Goal: Task Accomplishment & Management: Use online tool/utility

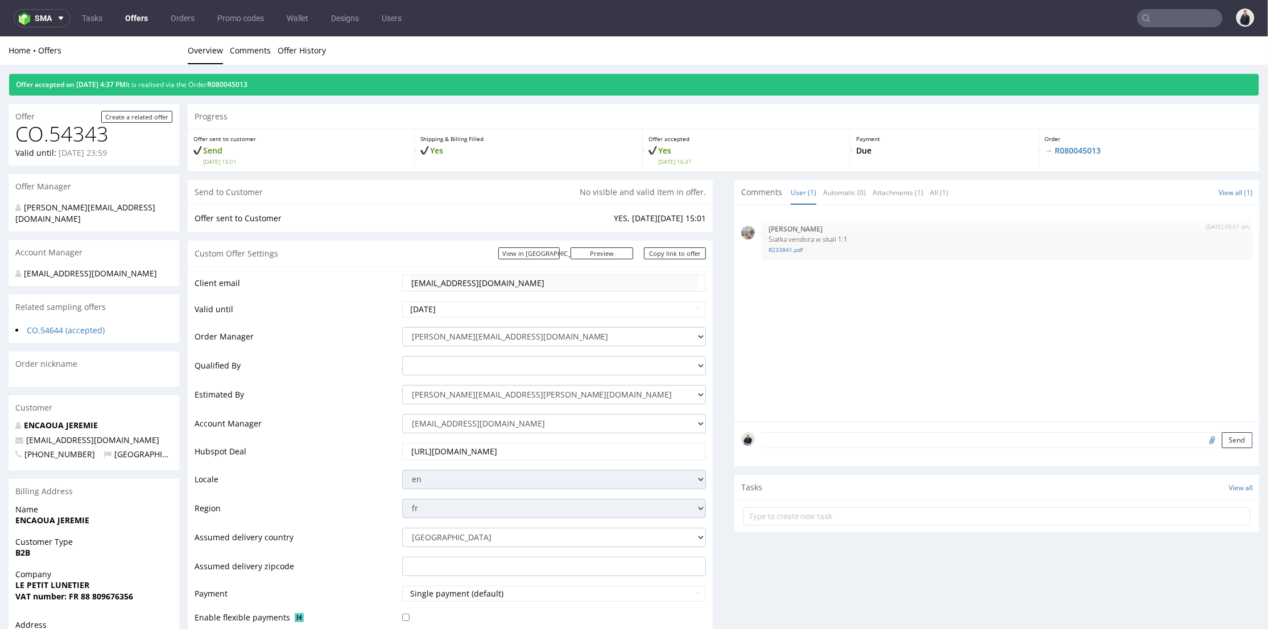
click at [124, 12] on link "Offers" at bounding box center [136, 18] width 36 height 18
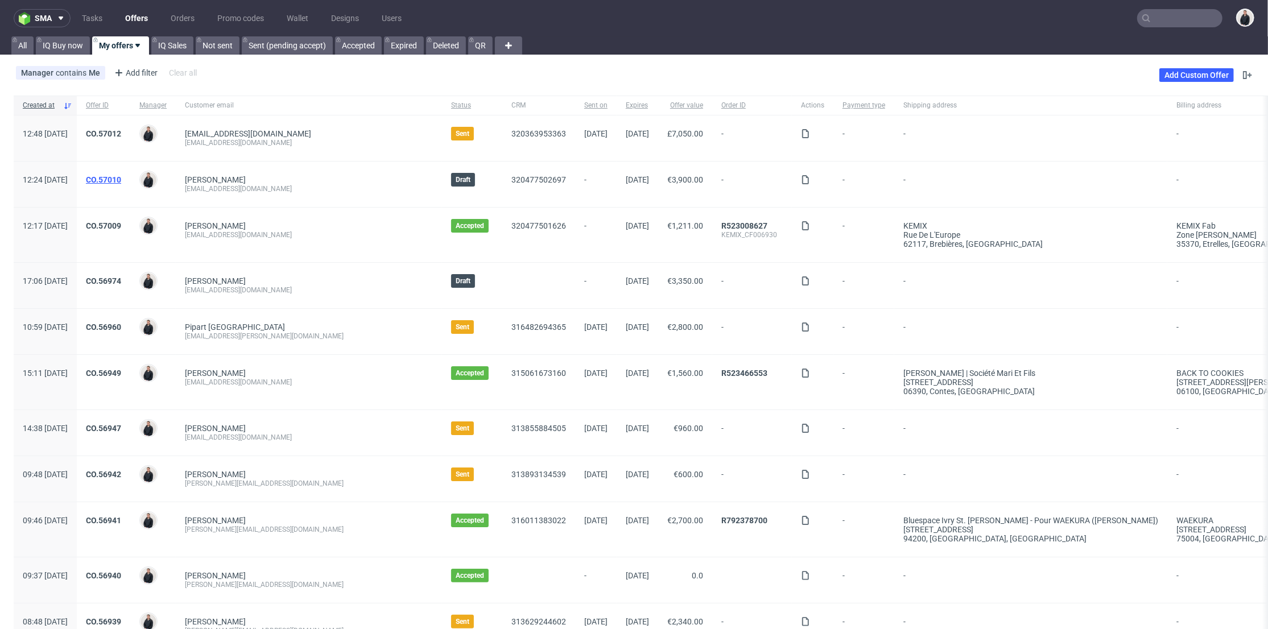
click at [121, 178] on link "CO.57010" at bounding box center [103, 179] width 35 height 9
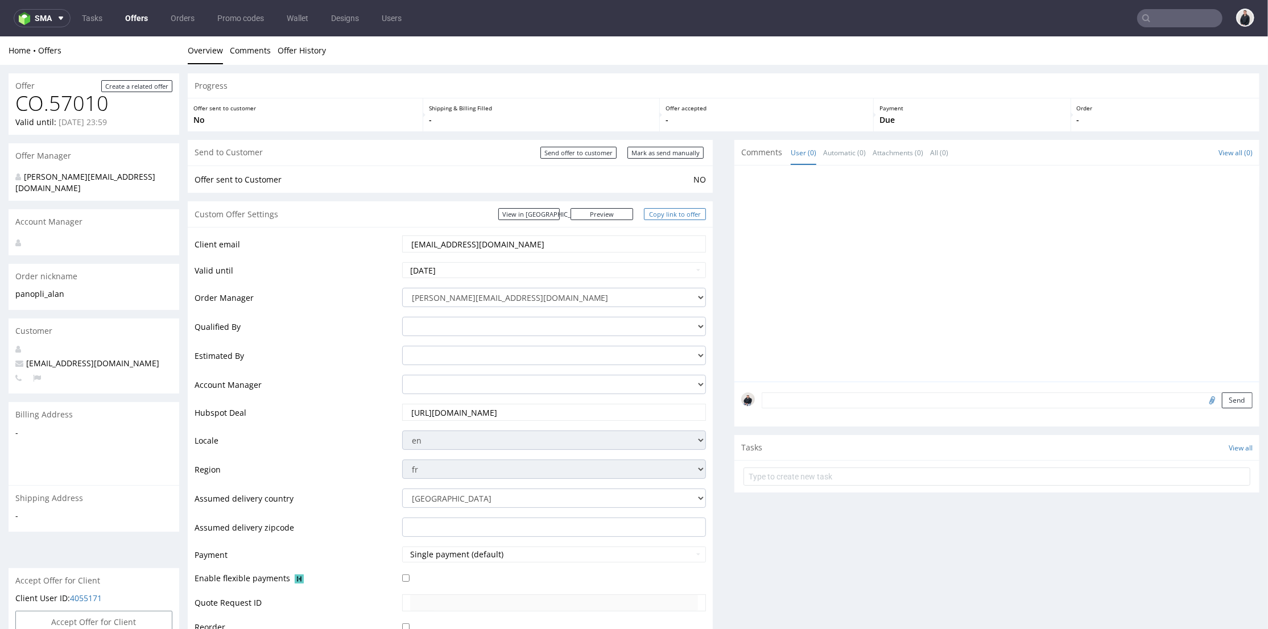
click at [684, 213] on link "Copy link to offer" at bounding box center [675, 214] width 63 height 12
click at [582, 154] on input "Send offer to customer" at bounding box center [579, 152] width 76 height 12
type input "In progress..."
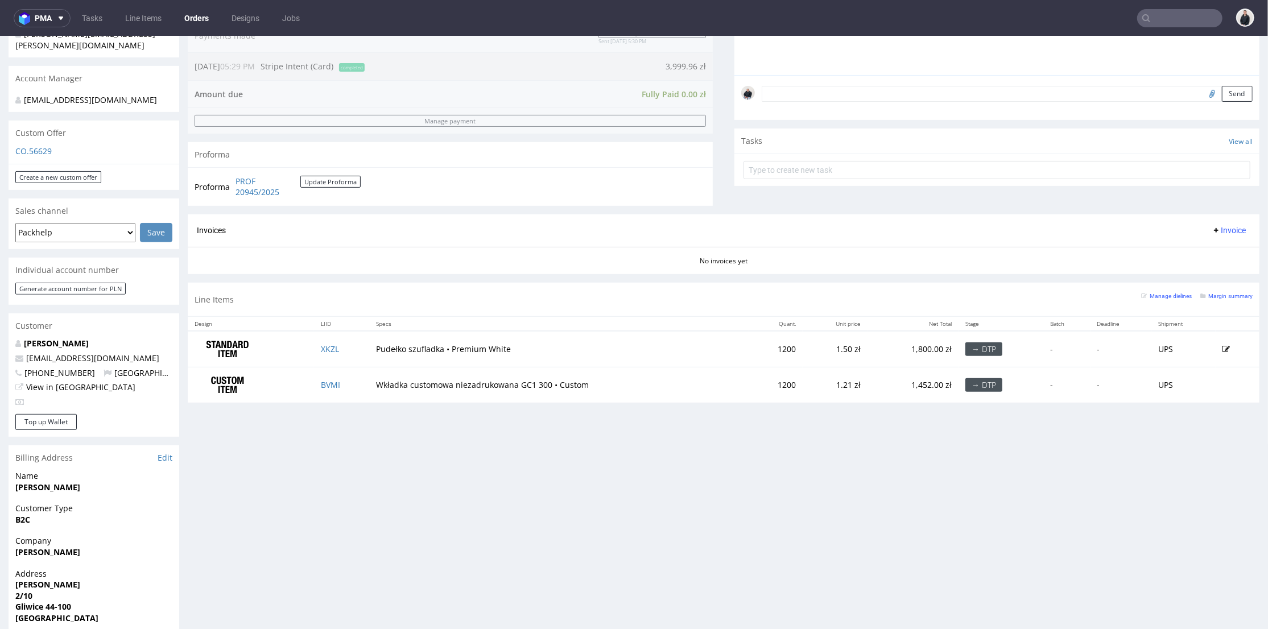
scroll to position [379, 0]
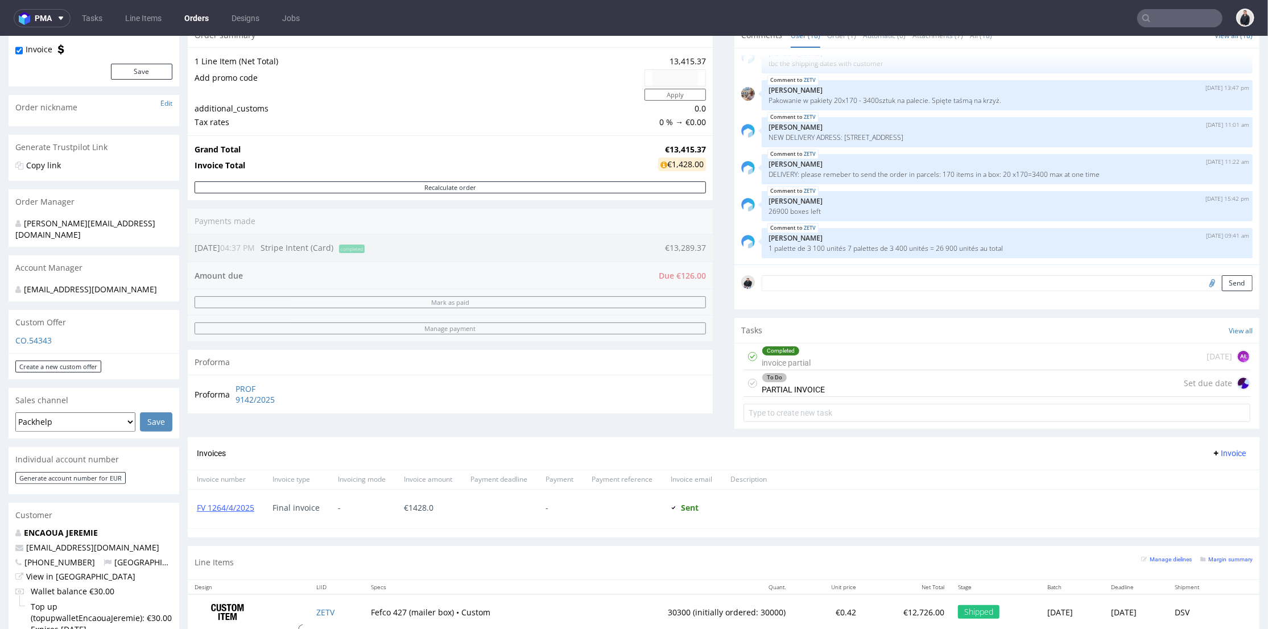
scroll to position [379, 0]
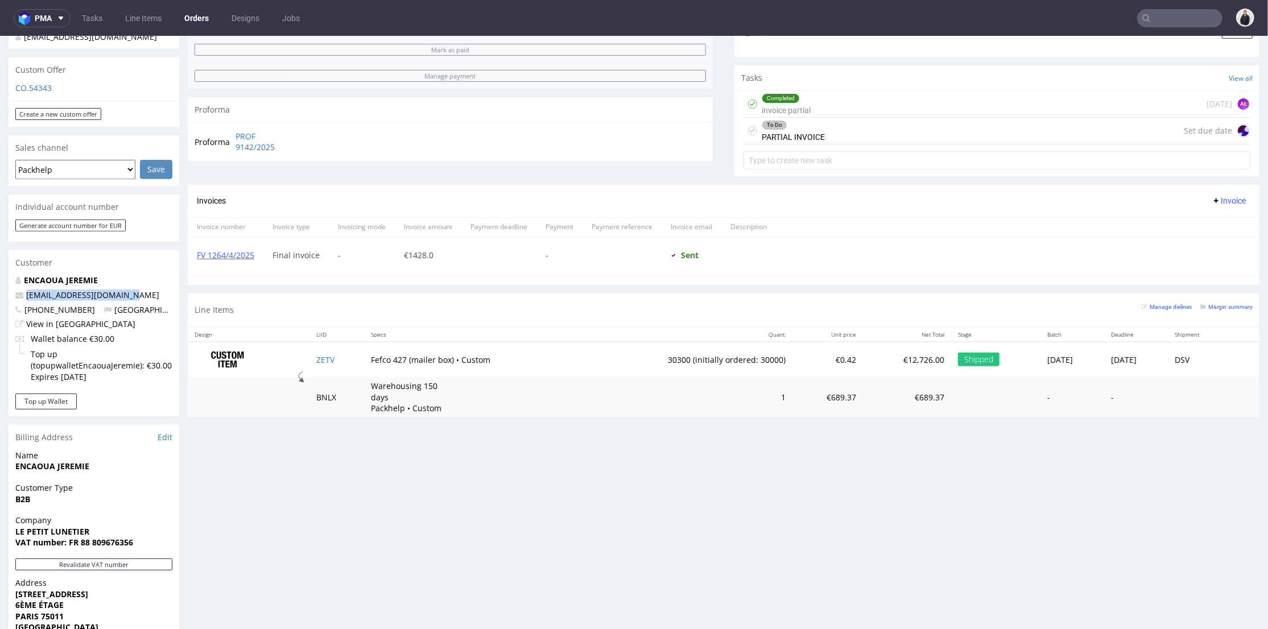
drag, startPoint x: 122, startPoint y: 294, endPoint x: 18, endPoint y: 294, distance: 104.1
click at [18, 294] on p "info@lepetitlunetier.com" at bounding box center [93, 294] width 157 height 11
copy span "info@lepetitlunetier.com"
click at [59, 23] on button "pma" at bounding box center [42, 18] width 57 height 18
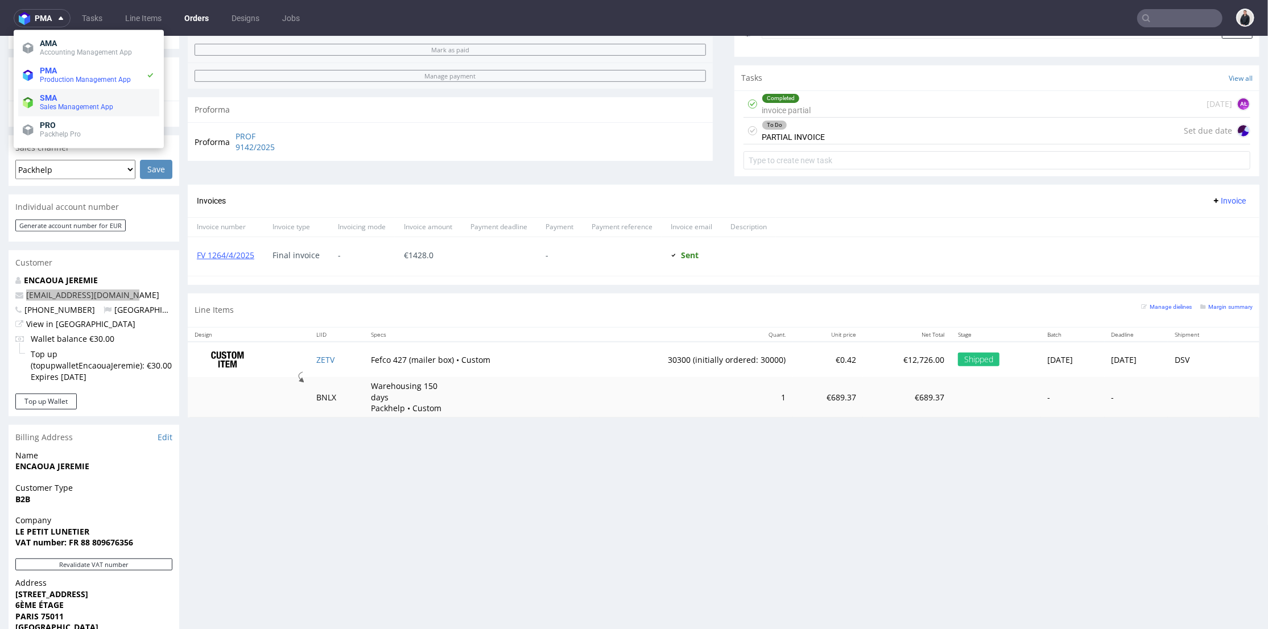
drag, startPoint x: 84, startPoint y: 104, endPoint x: 239, endPoint y: 11, distance: 180.4
click at [85, 104] on span "Sales Management App" at bounding box center [76, 107] width 73 height 8
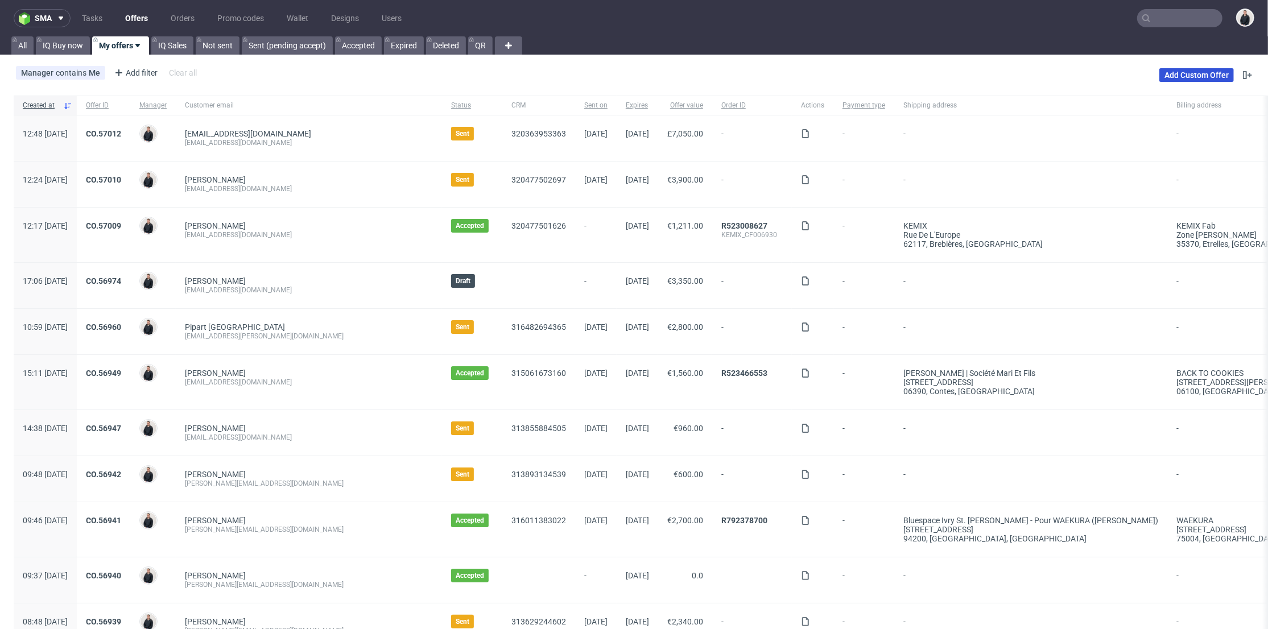
click at [1167, 74] on link "Add Custom Offer" at bounding box center [1197, 75] width 75 height 14
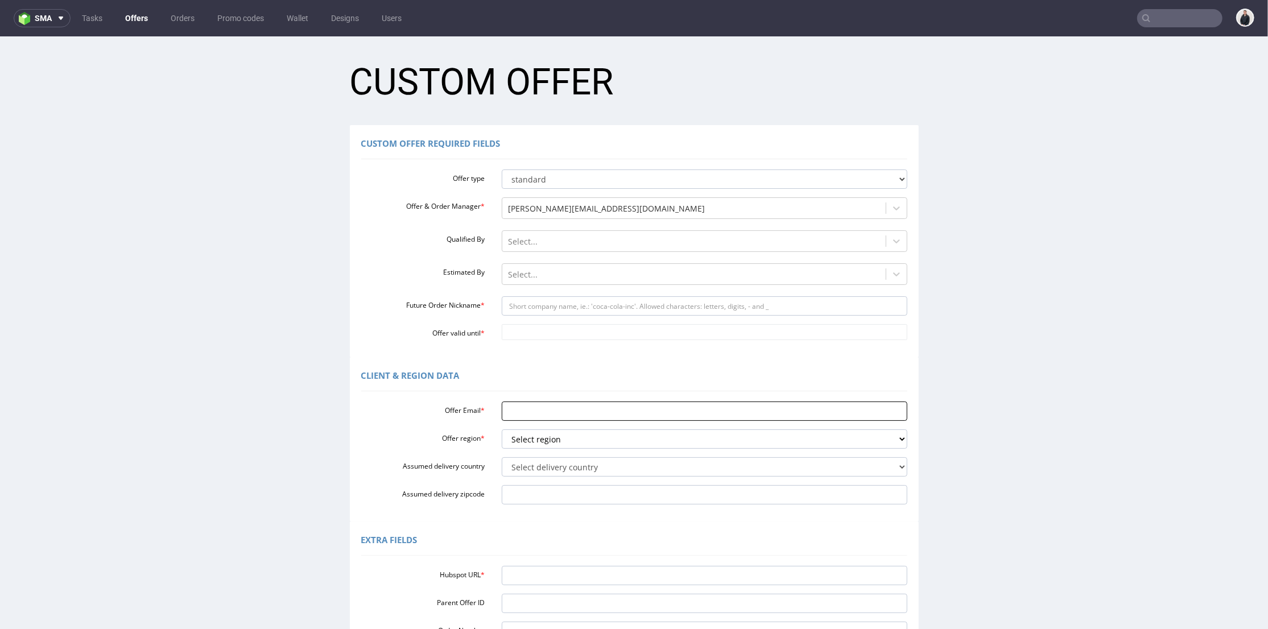
click at [562, 412] on input "Offer Email *" at bounding box center [705, 410] width 406 height 19
paste input "[EMAIL_ADDRESS][DOMAIN_NAME]"
type input "[EMAIL_ADDRESS][DOMAIN_NAME]"
click at [532, 444] on select "Select region eu gb de pl fr it es" at bounding box center [705, 438] width 406 height 19
select select "fr"
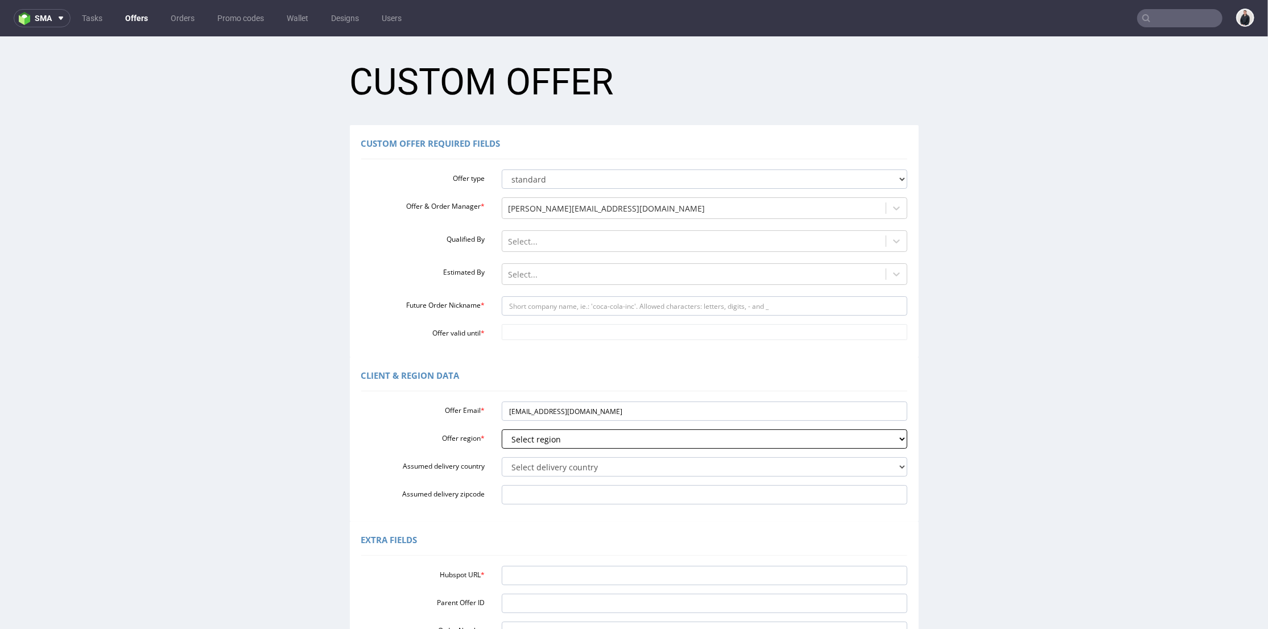
click at [502, 429] on select "Select region eu gb de pl fr it es" at bounding box center [705, 438] width 406 height 19
click at [550, 464] on select "Select delivery country [GEOGRAPHIC_DATA] [GEOGRAPHIC_DATA] [GEOGRAPHIC_DATA] […" at bounding box center [705, 466] width 406 height 19
select select "75"
click at [502, 457] on select "Select delivery country [GEOGRAPHIC_DATA] [GEOGRAPHIC_DATA] [GEOGRAPHIC_DATA] […" at bounding box center [705, 466] width 406 height 19
drag, startPoint x: 563, startPoint y: 403, endPoint x: 518, endPoint y: 403, distance: 45.5
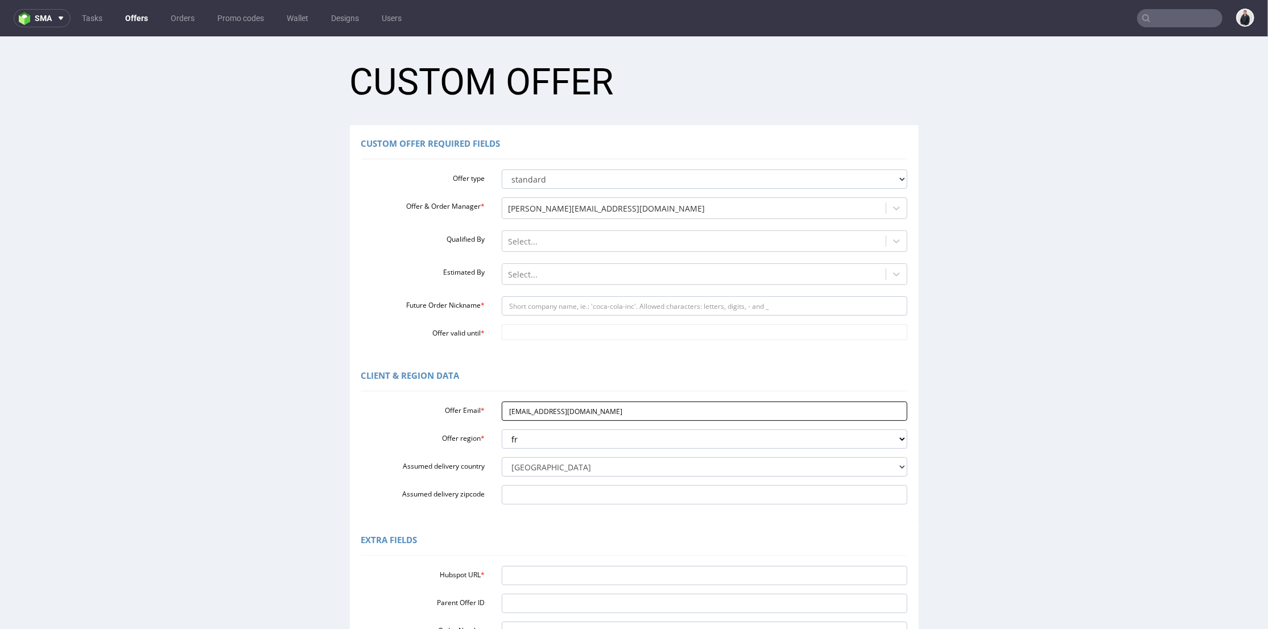
click at [518, 403] on input "[EMAIL_ADDRESS][DOMAIN_NAME]" at bounding box center [705, 410] width 406 height 19
click at [555, 303] on input "Future Order Nickname *" at bounding box center [705, 305] width 406 height 19
paste input "lepetitlunetier"
type input "lepetitlunetier"
click at [535, 326] on body "Production Shipped DTP Orders Offers Shipments Designs Promotions Users Jobs Ad…" at bounding box center [634, 416] width 1268 height 761
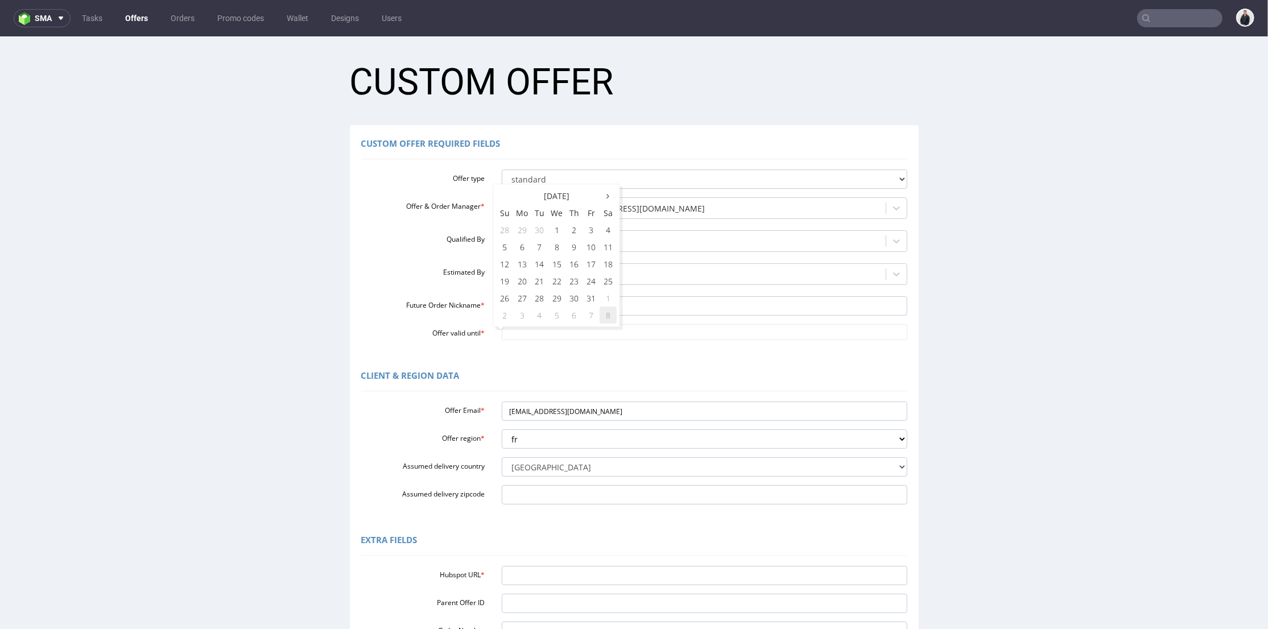
click at [608, 313] on td "8" at bounding box center [608, 314] width 17 height 17
click at [578, 339] on input "[DATE]" at bounding box center [705, 332] width 406 height 16
click at [505, 199] on icon at bounding box center [505, 196] width 3 height 8
drag, startPoint x: 609, startPoint y: 263, endPoint x: 588, endPoint y: 280, distance: 27.1
click at [608, 263] on td "18" at bounding box center [608, 263] width 17 height 17
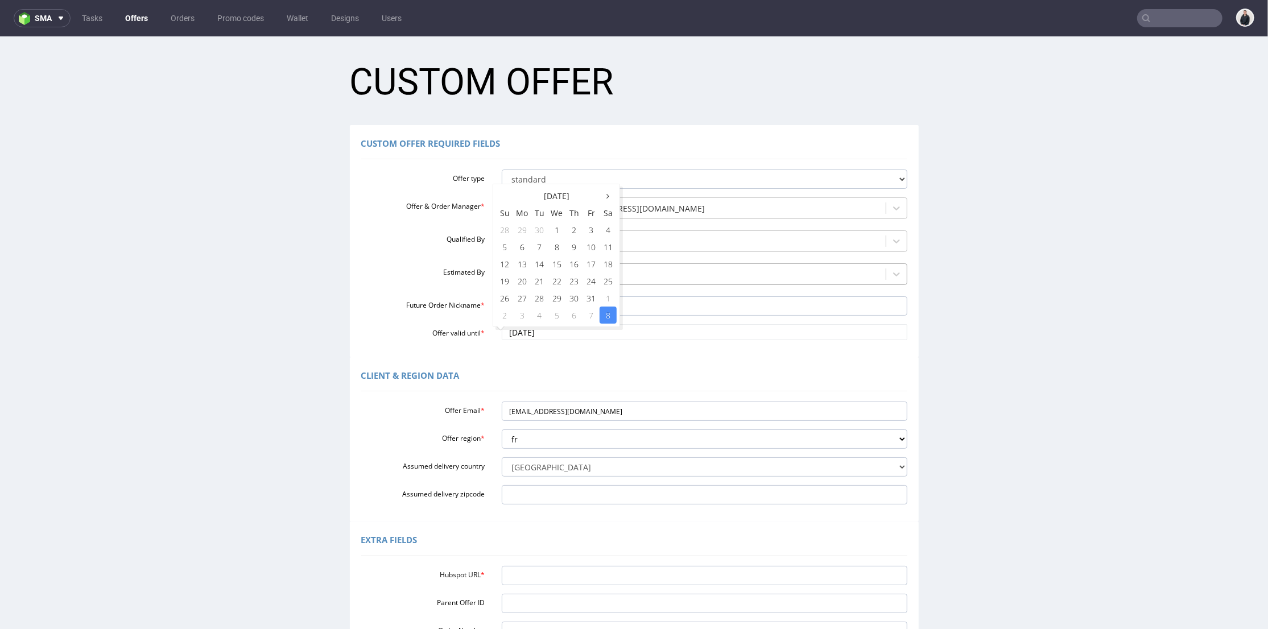
type input "[DATE]"
drag, startPoint x: 593, startPoint y: 411, endPoint x: 485, endPoint y: 420, distance: 108.5
click at [453, 408] on div "Offer Email * [EMAIL_ADDRESS][DOMAIN_NAME]" at bounding box center [634, 410] width 563 height 19
click at [553, 575] on input "Hubspot URL *" at bounding box center [705, 575] width 406 height 19
paste input "[URL][DOMAIN_NAME]"
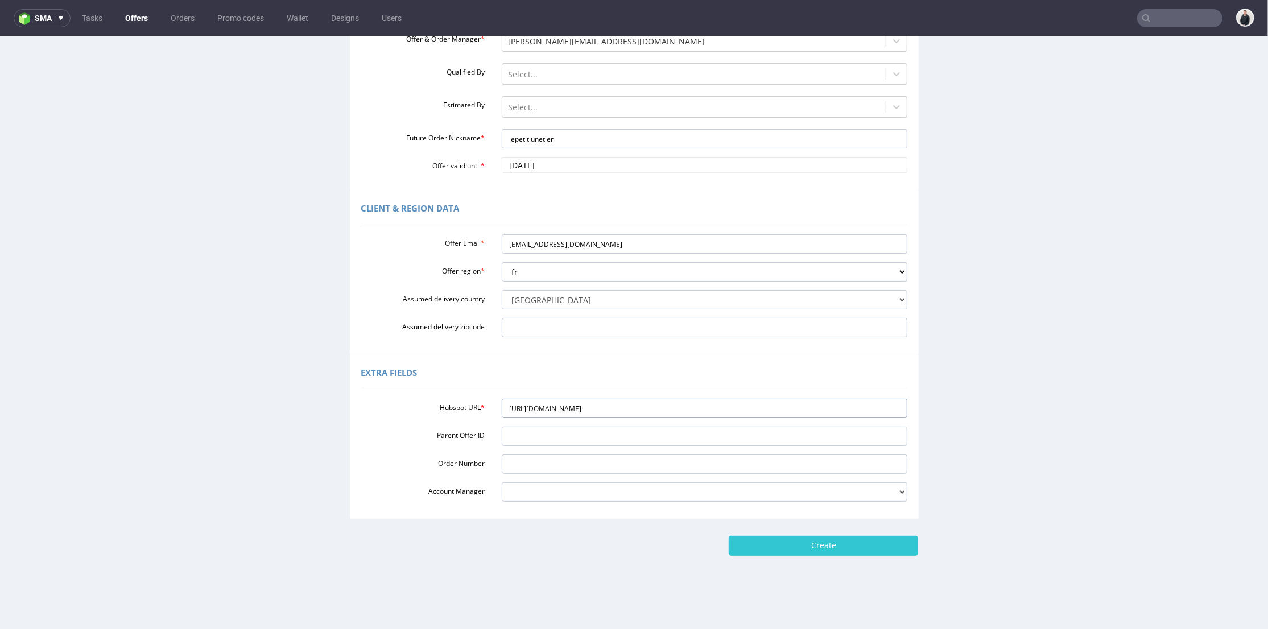
scroll to position [3, 0]
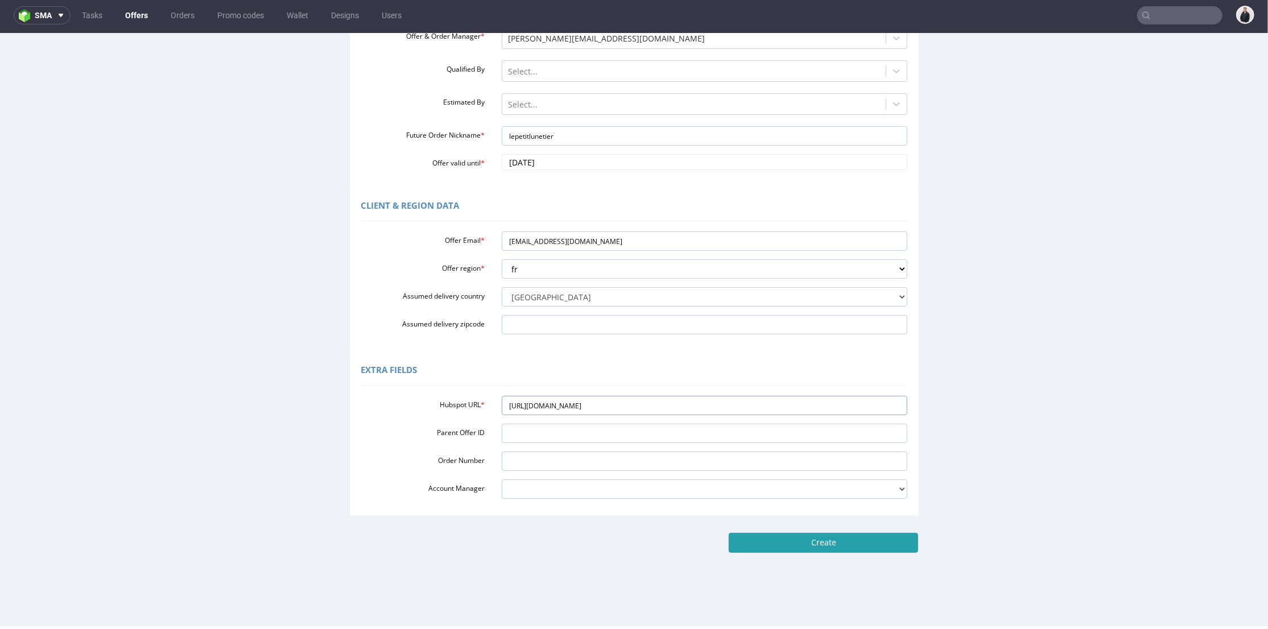
type input "[URL][DOMAIN_NAME]"
click at [791, 550] on input "Create" at bounding box center [823, 542] width 189 height 19
type input "Please wait..."
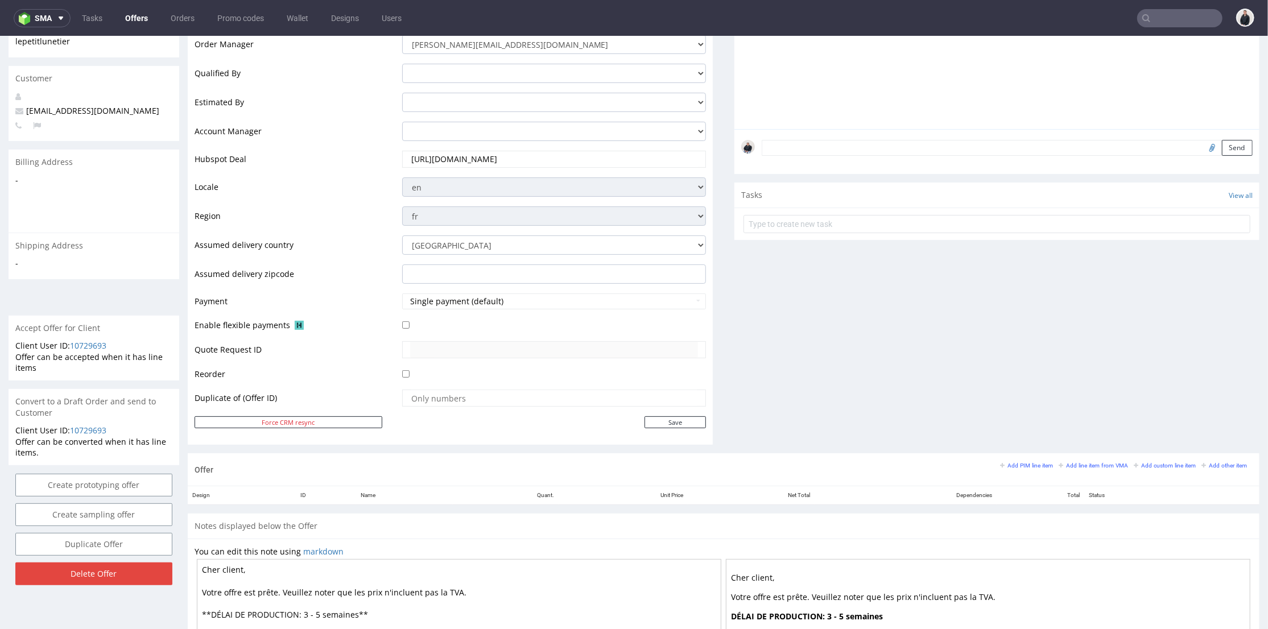
scroll to position [316, 0]
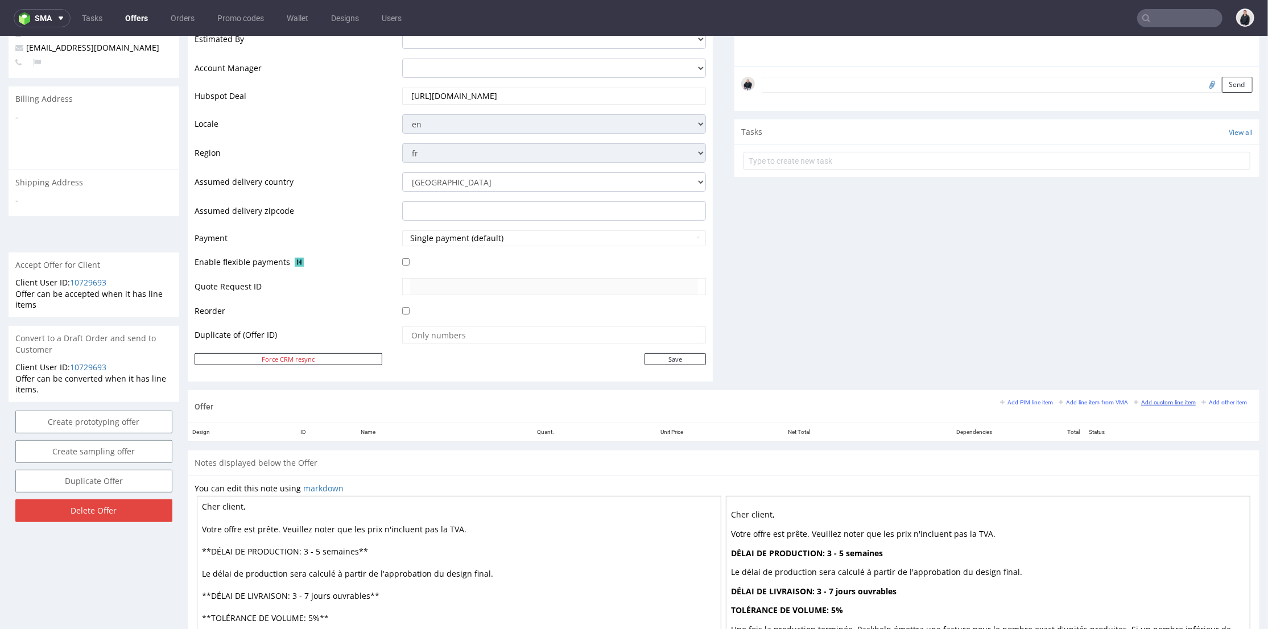
click at [1166, 403] on small "Add custom line item" at bounding box center [1165, 402] width 62 height 6
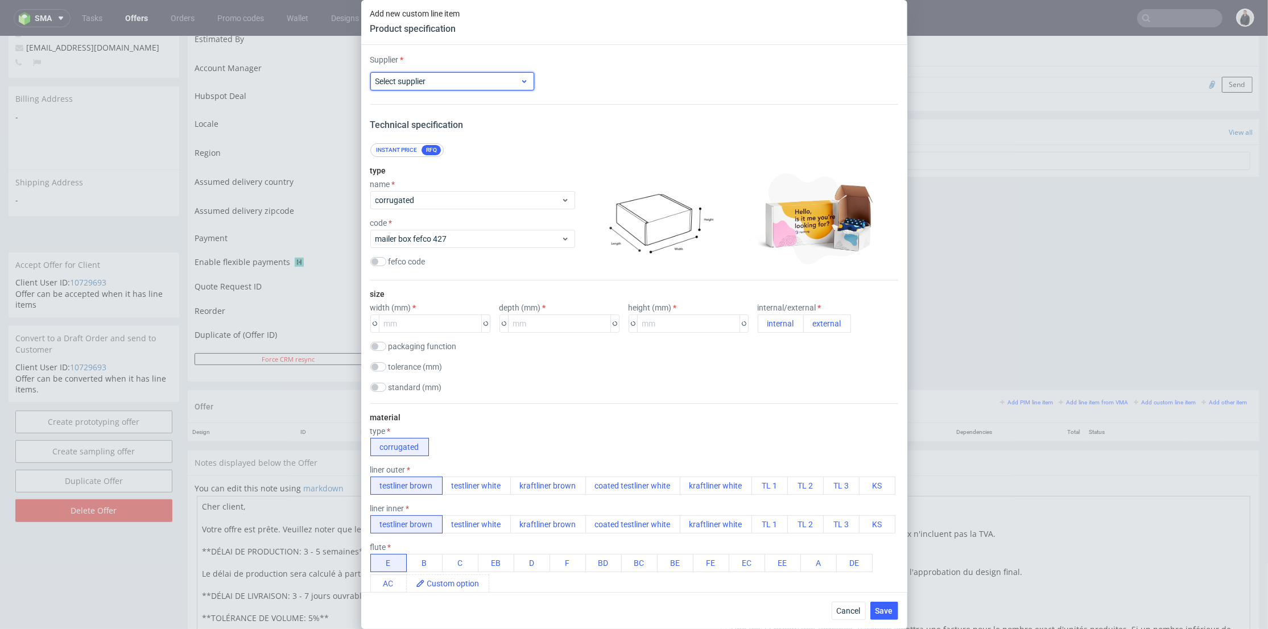
click at [440, 77] on span "Select supplier" at bounding box center [448, 81] width 145 height 11
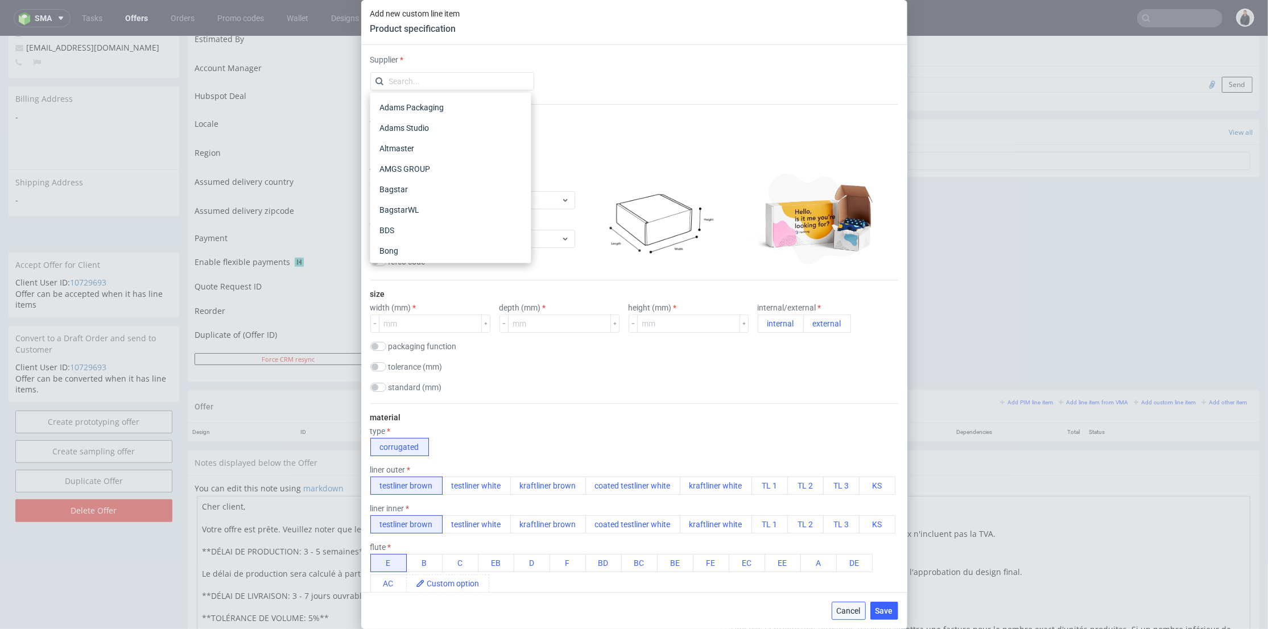
click at [856, 609] on span "Cancel" at bounding box center [849, 611] width 24 height 8
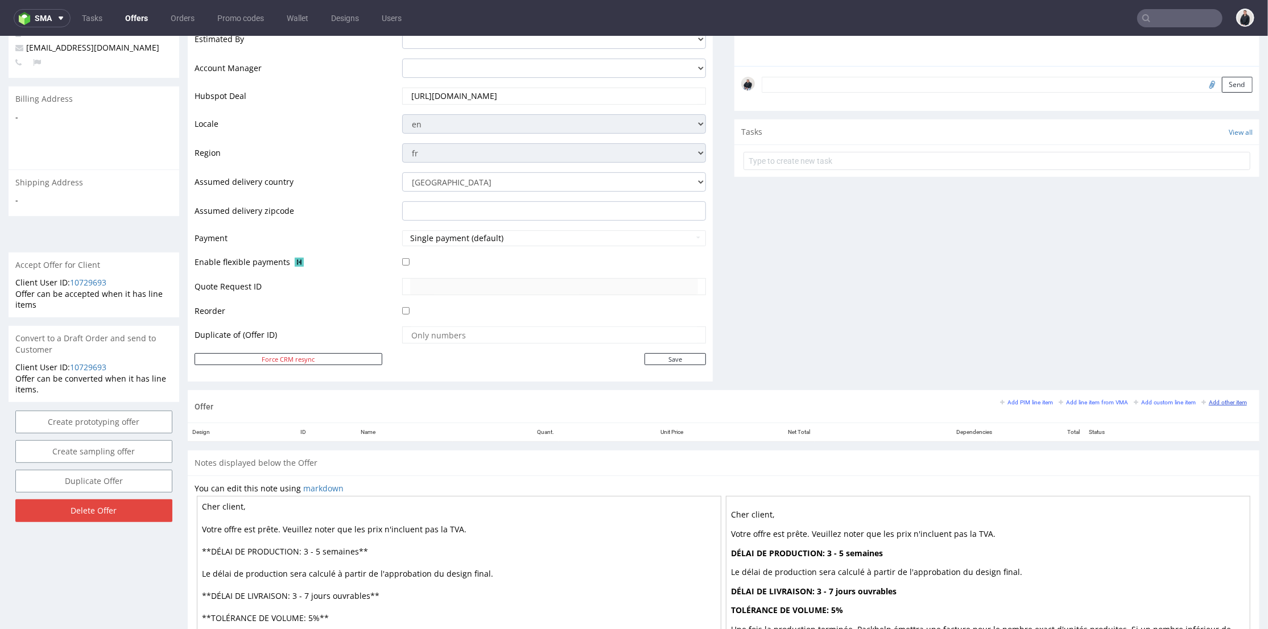
click at [1214, 402] on small "Add other item" at bounding box center [1225, 402] width 46 height 6
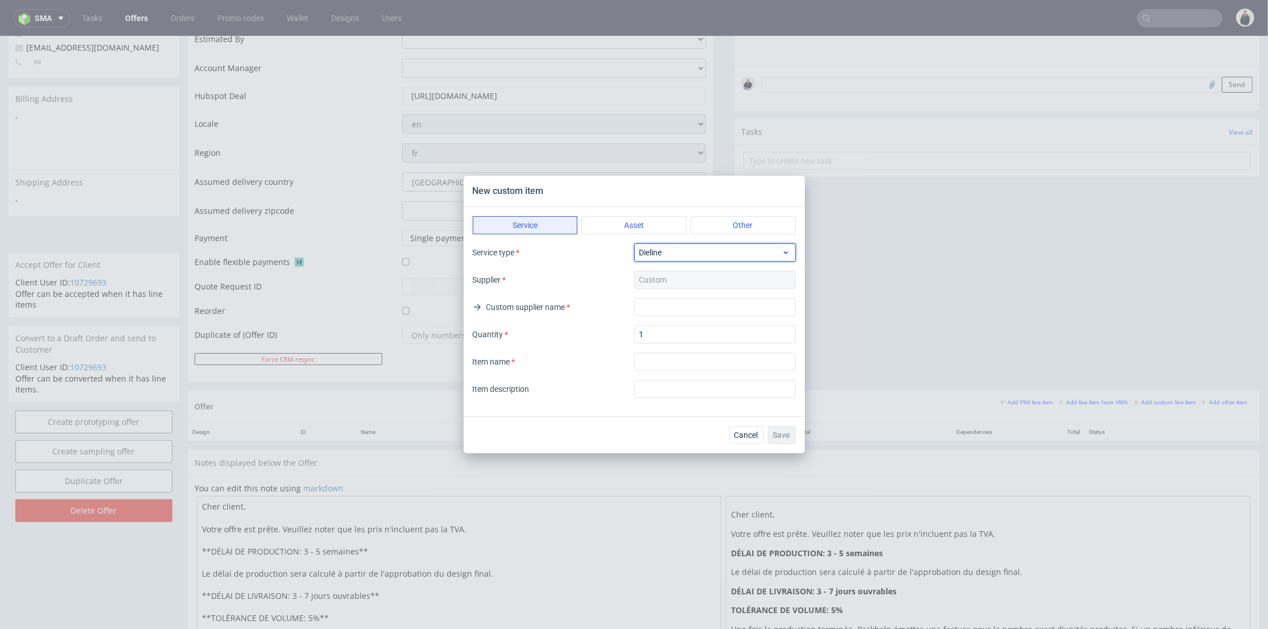
click at [676, 245] on div "Dieline" at bounding box center [715, 253] width 162 height 18
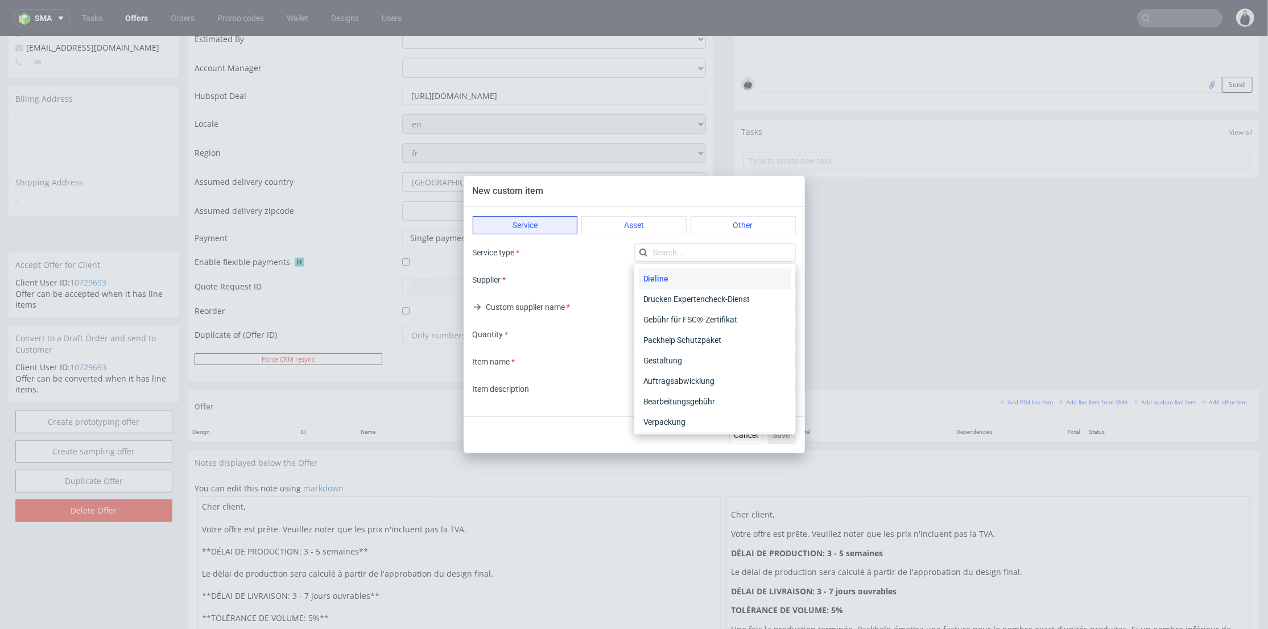
scroll to position [23, 0]
click at [714, 401] on div "Verpackung" at bounding box center [715, 399] width 152 height 20
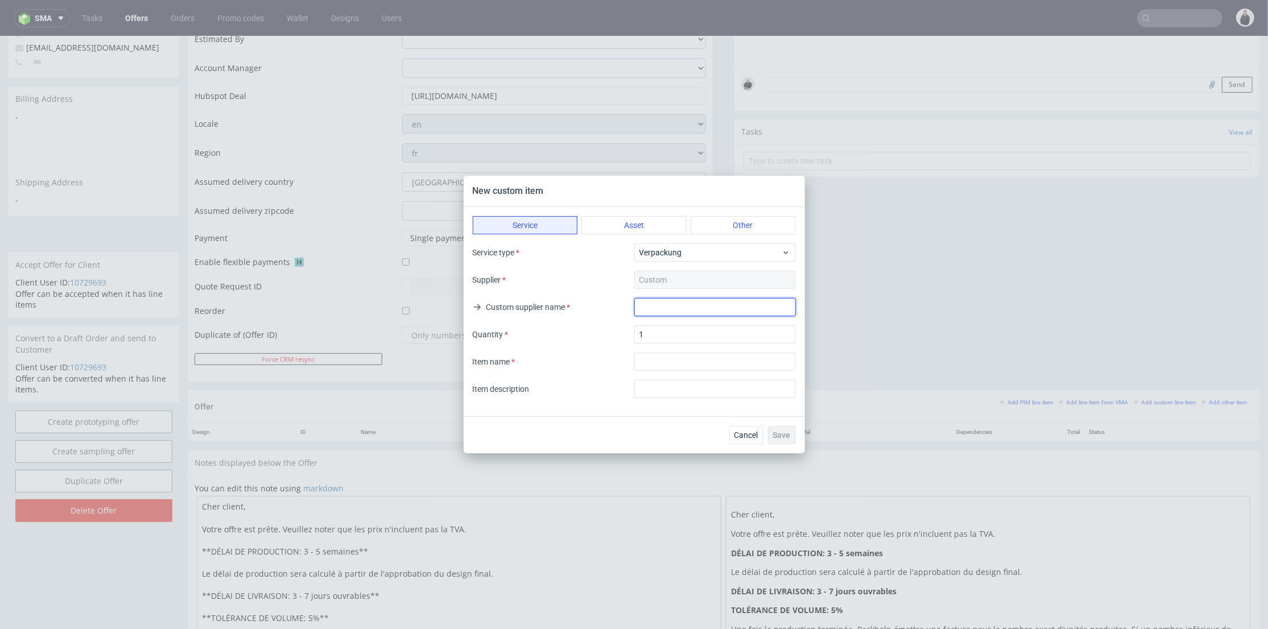
click at [691, 303] on input "text" at bounding box center [715, 307] width 162 height 18
type input "Packhelp"
click at [696, 349] on div "Service type Verpackung Supplier Custom Custom supplier name Packhelp Quantity …" at bounding box center [634, 321] width 323 height 155
click at [695, 360] on input "textarea" at bounding box center [715, 362] width 162 height 18
type input "Warehousing 6 Month"
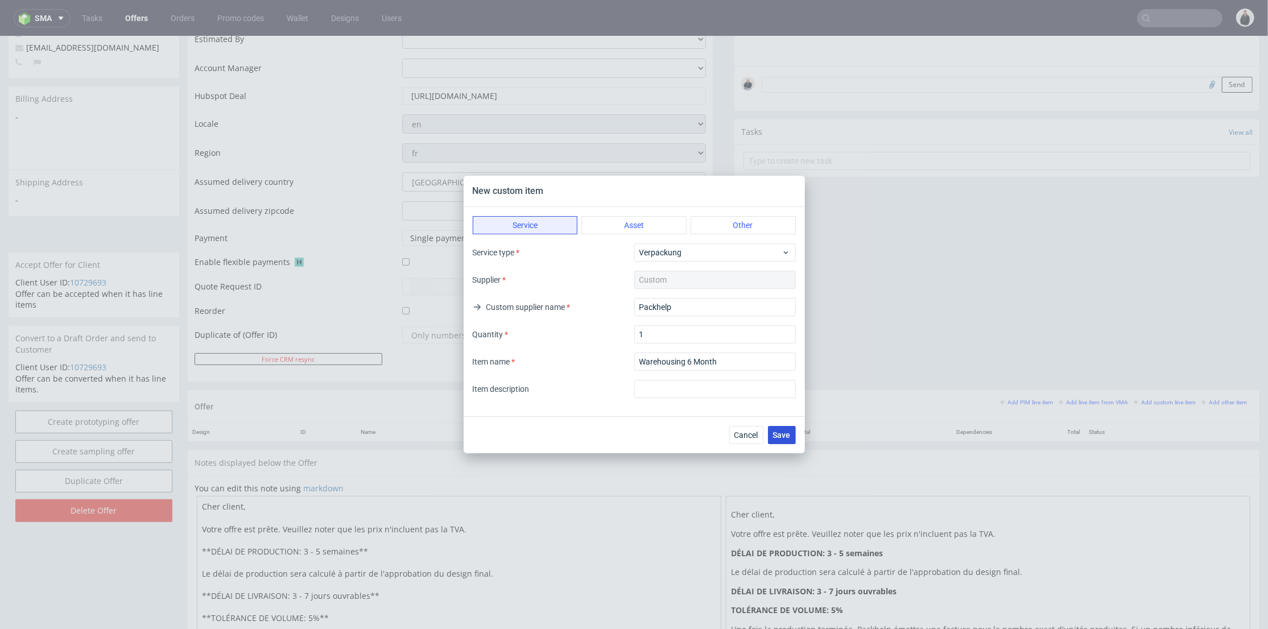
click at [782, 434] on span "Save" at bounding box center [782, 435] width 18 height 8
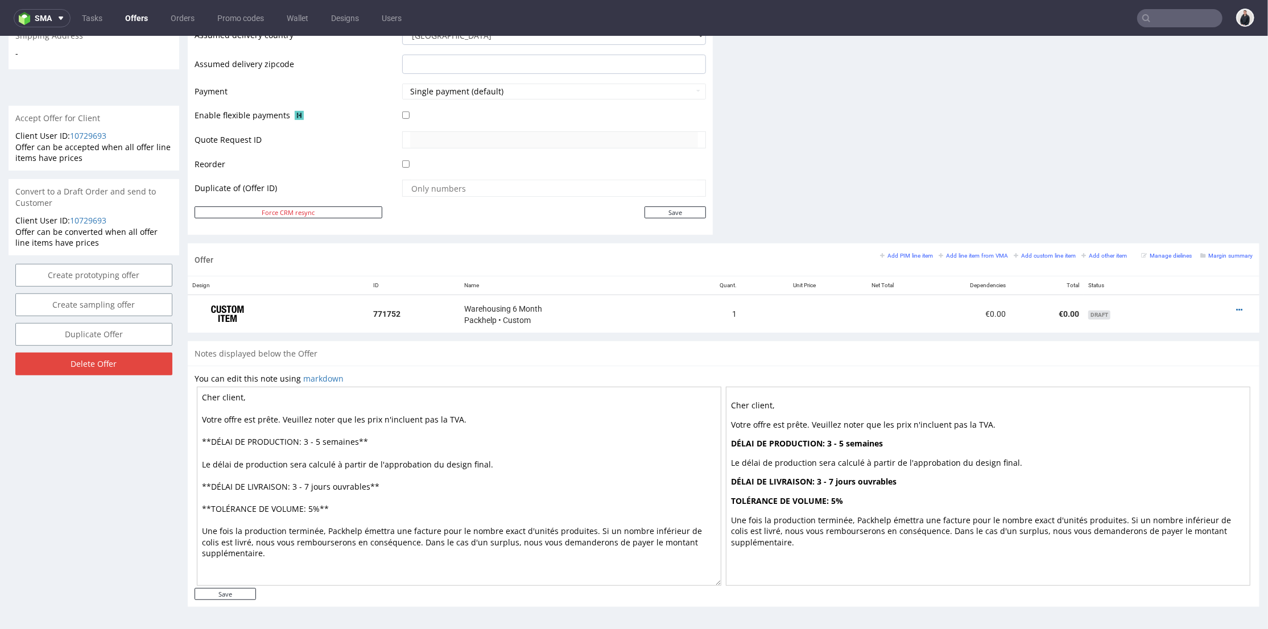
scroll to position [3, 0]
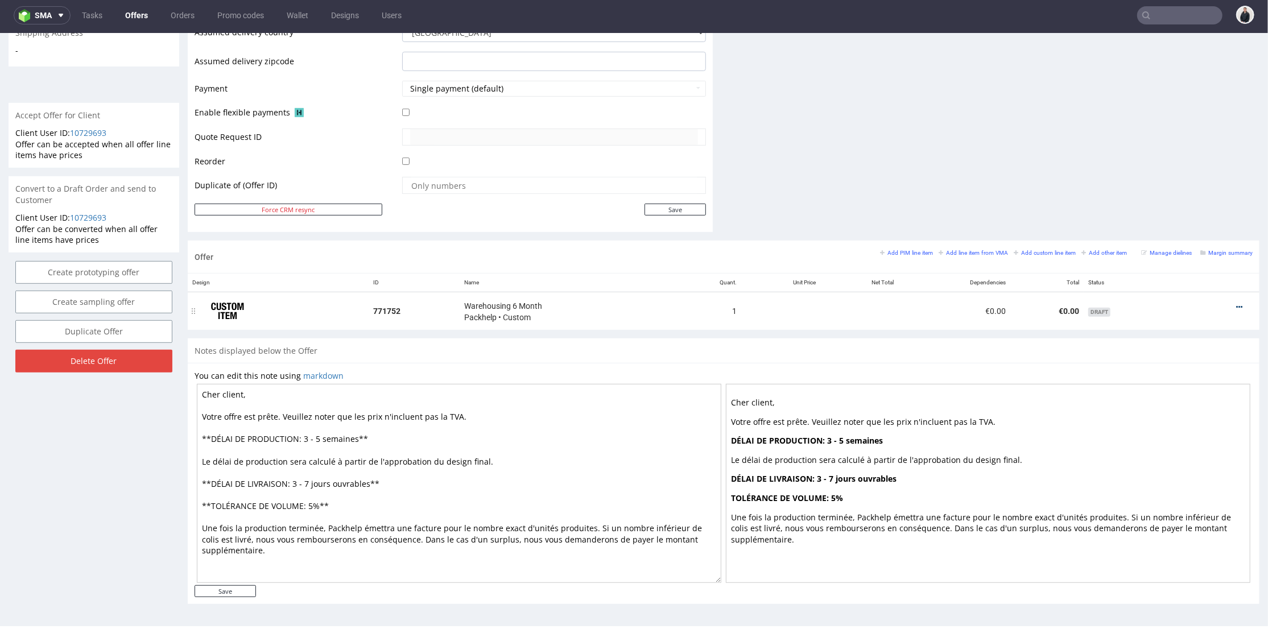
click at [1236, 303] on icon at bounding box center [1239, 307] width 6 height 8
click at [1170, 200] on span "Add cost manually" at bounding box center [1188, 200] width 92 height 11
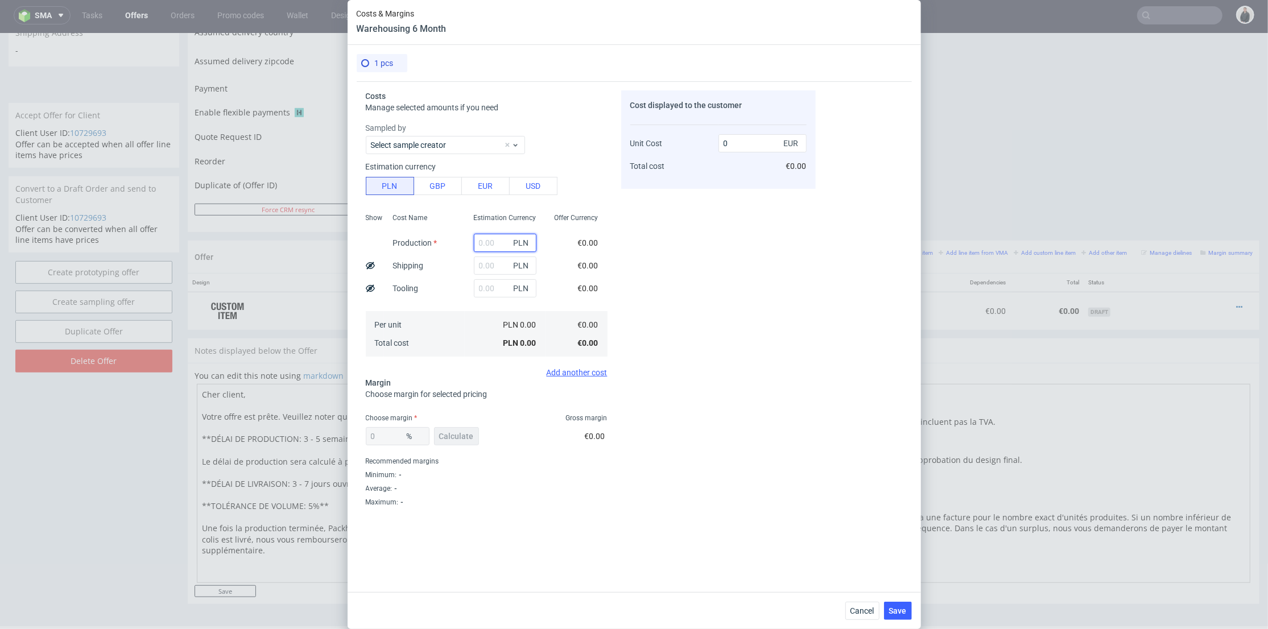
click at [489, 245] on input "text" at bounding box center [505, 243] width 63 height 18
paste input "1,904.72"
click at [476, 240] on input "1,904.72" at bounding box center [505, 243] width 63 height 18
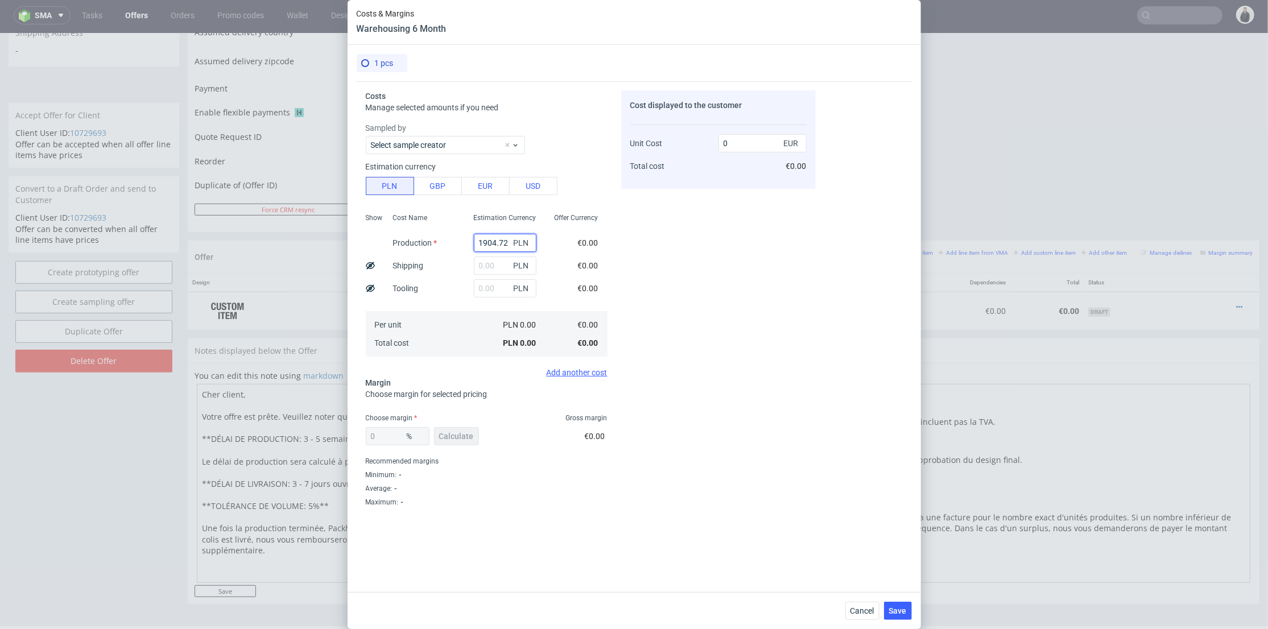
type input "1904.72"
type input "446.2"
type input "1904.72"
click at [692, 245] on div "Cost displayed to the customer Unit Cost Total cost 446.2 EUR €446.20" at bounding box center [718, 318] width 195 height 456
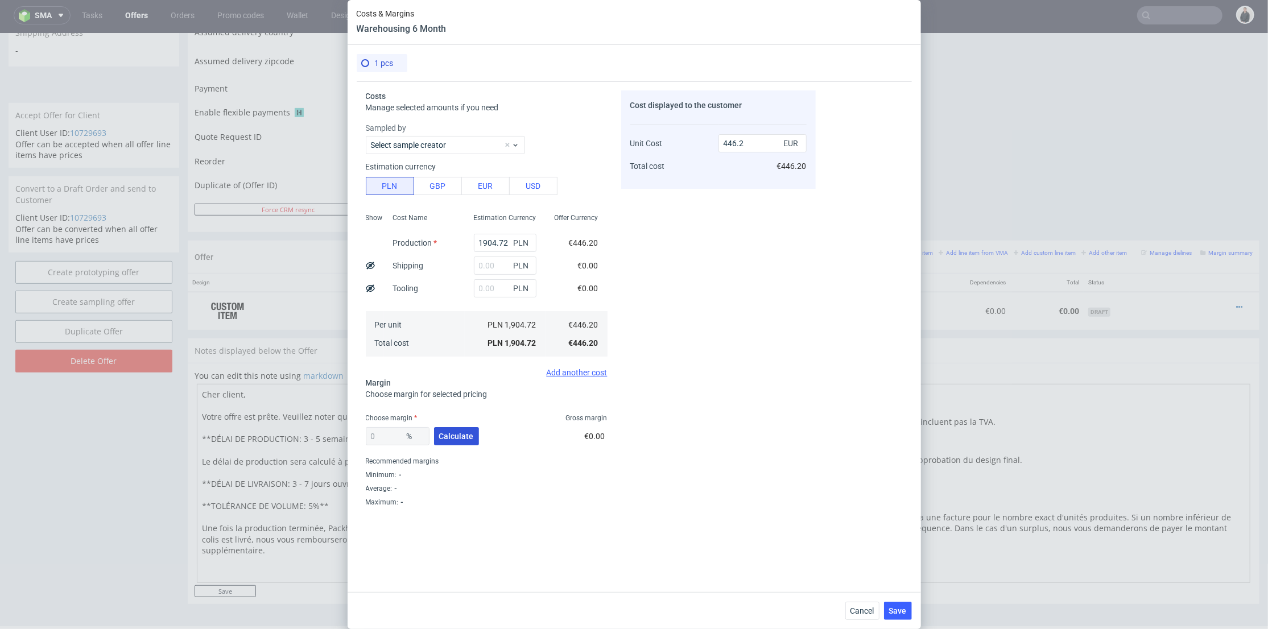
click at [447, 437] on span "Calculate" at bounding box center [456, 436] width 35 height 8
type input "44.72"
type input "807.16"
drag, startPoint x: 346, startPoint y: 430, endPoint x: 330, endPoint y: 430, distance: 15.9
click at [330, 430] on div "Costs & Margins Warehousing 6 Month 1 pcs Costs Manage selected amounts if you …" at bounding box center [634, 314] width 1268 height 629
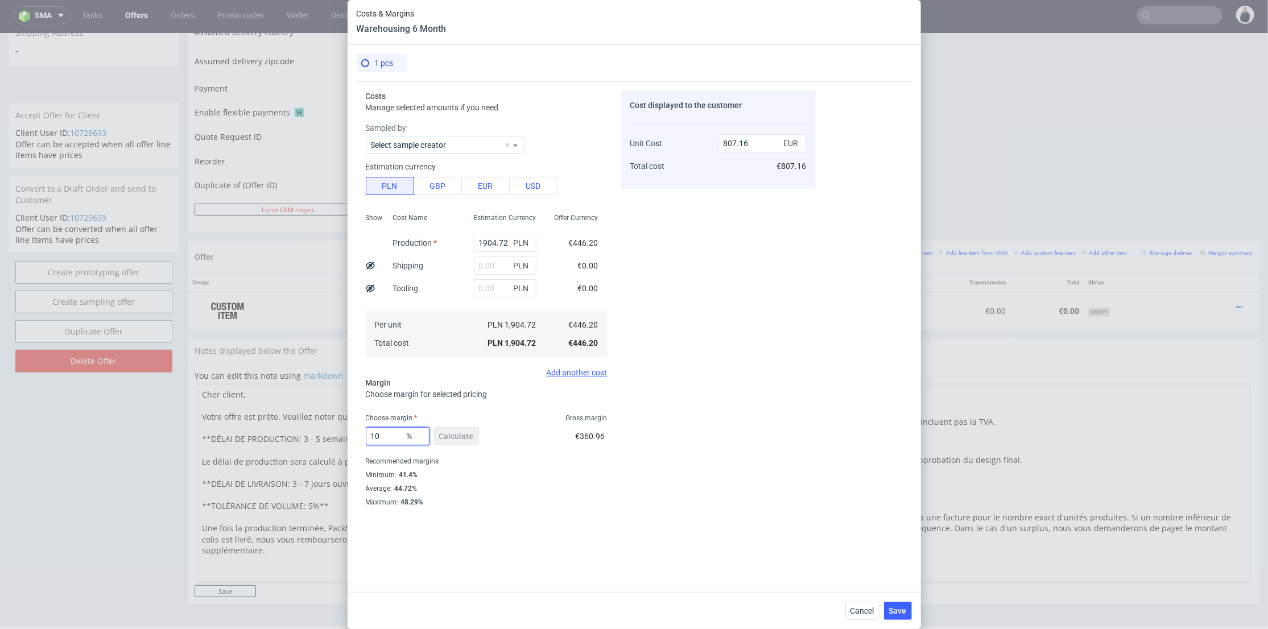
type input "10"
click at [749, 316] on div "Cost displayed to the customer Unit Cost Total cost 807.16 EUR €807.16" at bounding box center [718, 318] width 195 height 456
type input "495.77"
drag, startPoint x: 385, startPoint y: 440, endPoint x: 364, endPoint y: 434, distance: 21.4
click at [357, 437] on div "Costs Manage selected amounts if you need Sampled by Select sample creator Esti…" at bounding box center [586, 313] width 459 height 465
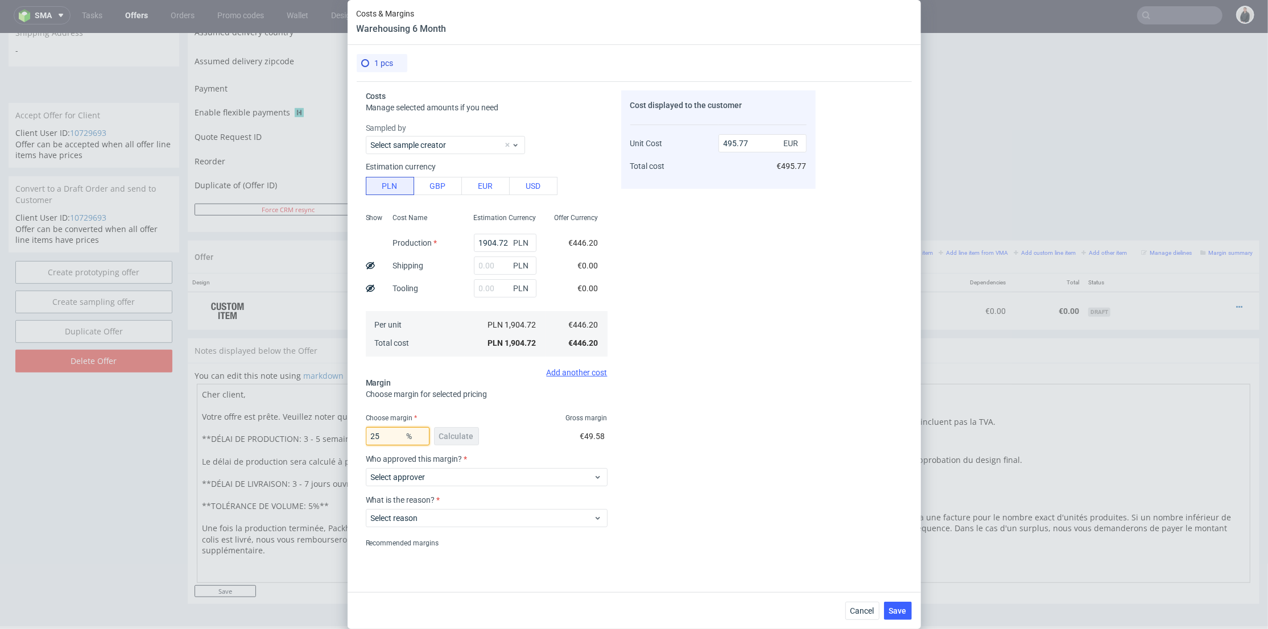
type input "25"
click at [731, 379] on div "Cost displayed to the customer Unit Cost Total cost 495.77 EUR €495.77" at bounding box center [718, 318] width 195 height 456
type input "594.93"
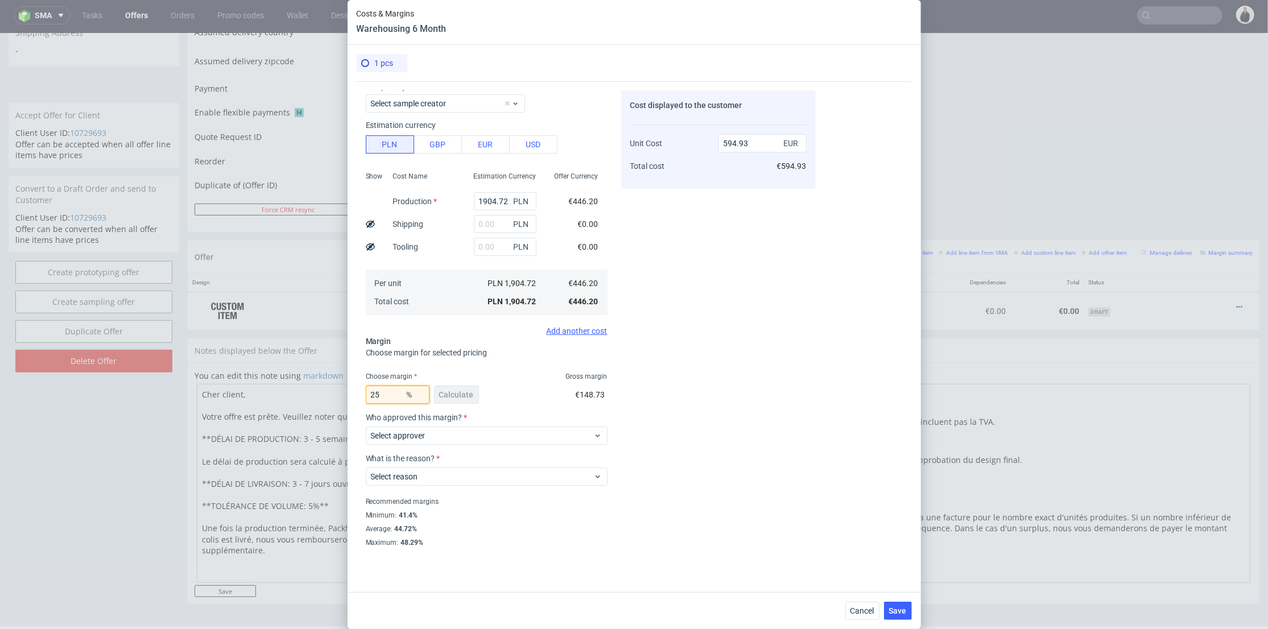
drag, startPoint x: 386, startPoint y: 395, endPoint x: 376, endPoint y: 395, distance: 10.2
click at [376, 395] on input "25" at bounding box center [398, 395] width 64 height 18
type input "20"
click at [718, 349] on div "Cost displayed to the customer Unit Cost Total cost 594.93 EUR €594.93" at bounding box center [718, 318] width 195 height 456
type input "557.74"
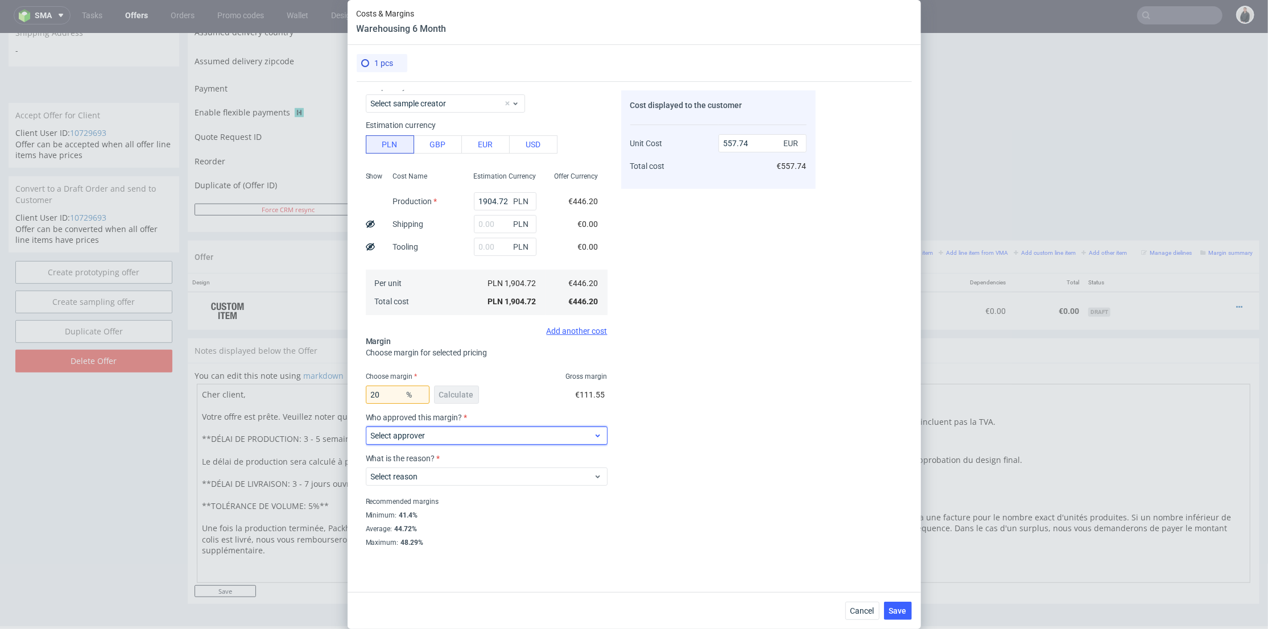
click at [407, 431] on label "Select approver" at bounding box center [398, 435] width 55 height 9
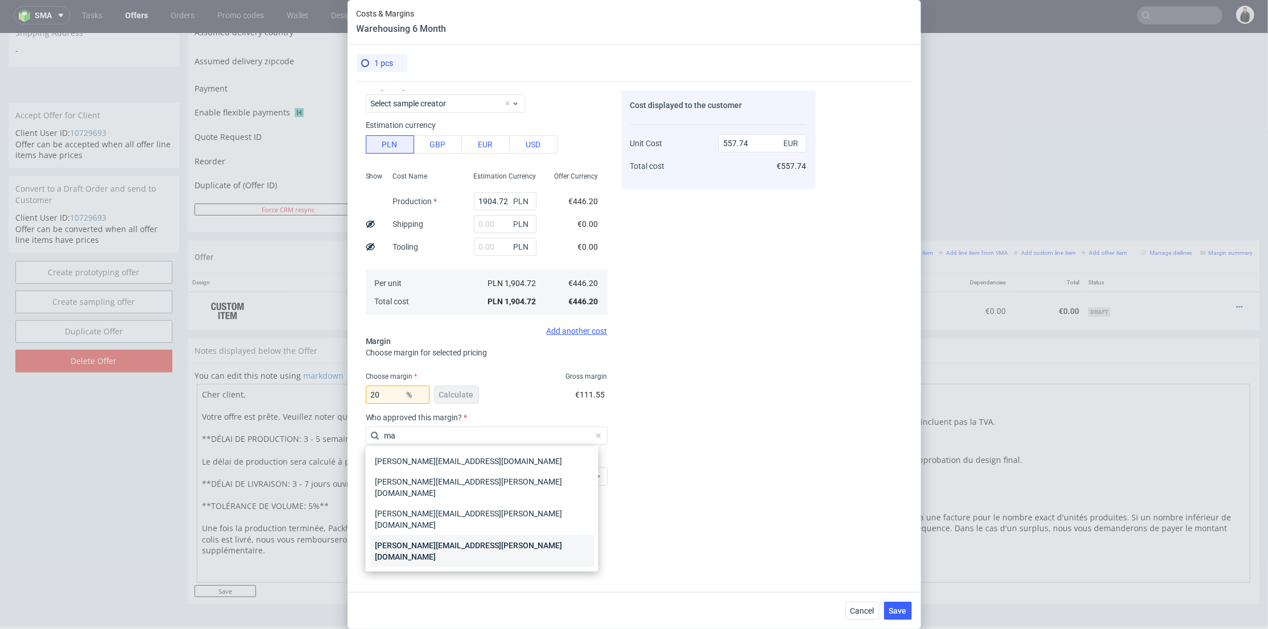
type input "ma"
click at [445, 535] on div "[PERSON_NAME][EMAIL_ADDRESS][PERSON_NAME][DOMAIN_NAME]" at bounding box center [482, 551] width 224 height 32
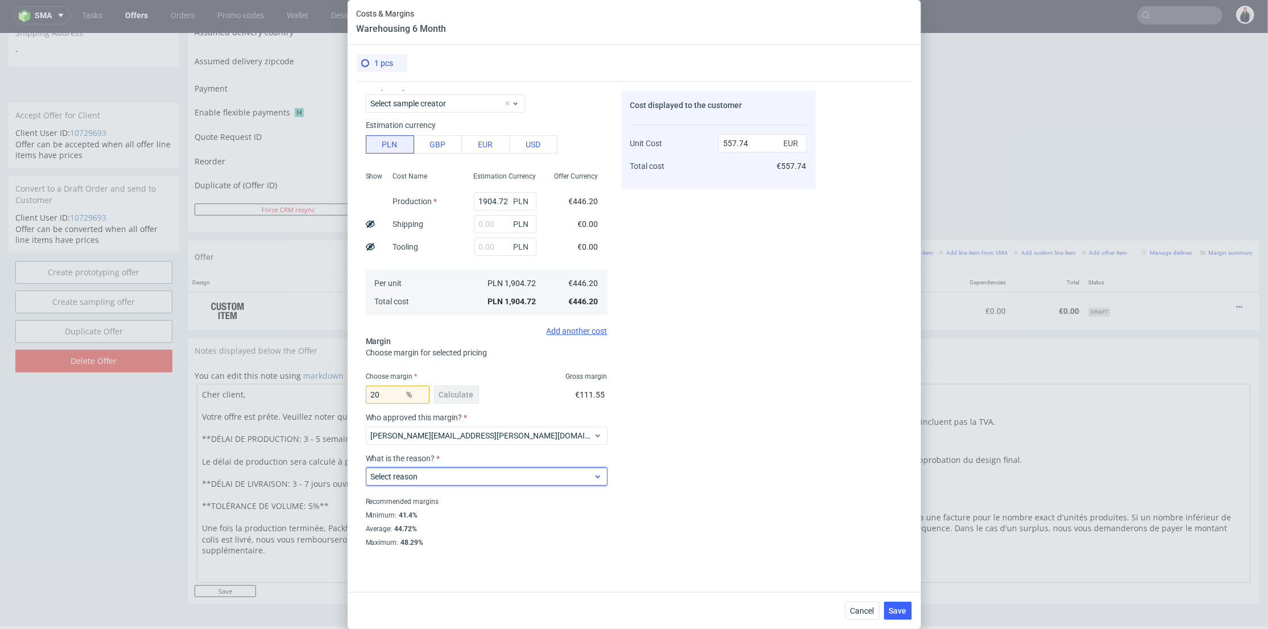
click at [570, 477] on span "Select reason" at bounding box center [482, 476] width 223 height 11
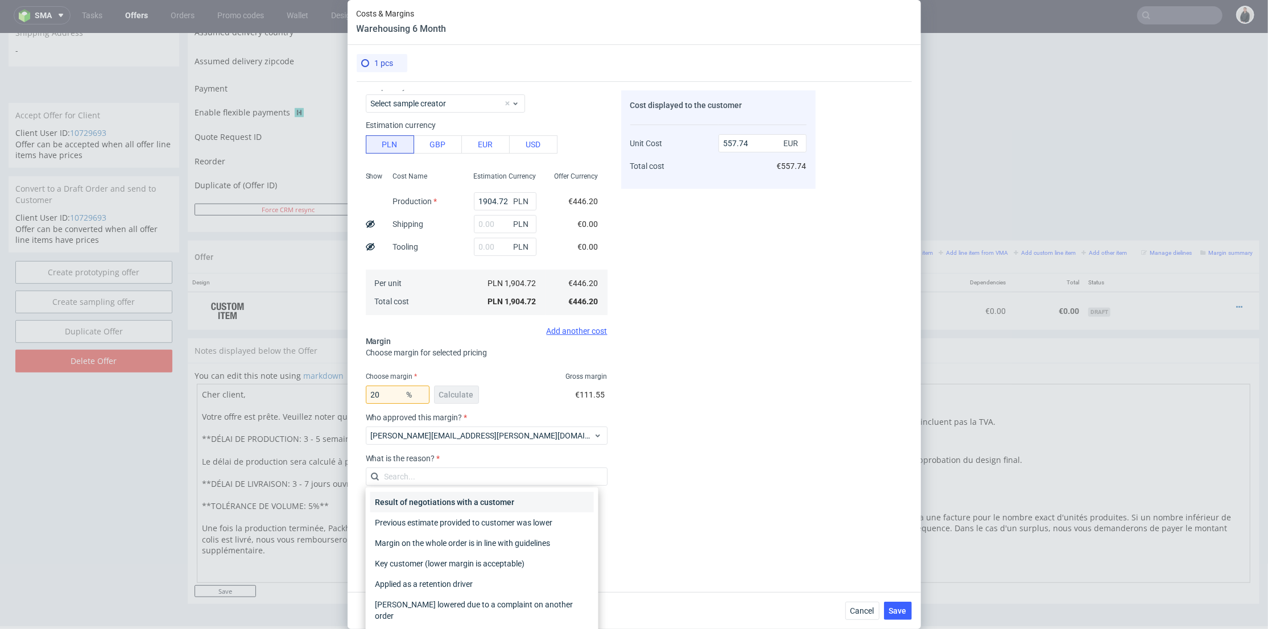
click at [522, 501] on div "Result of negotiations with a customer" at bounding box center [482, 502] width 224 height 20
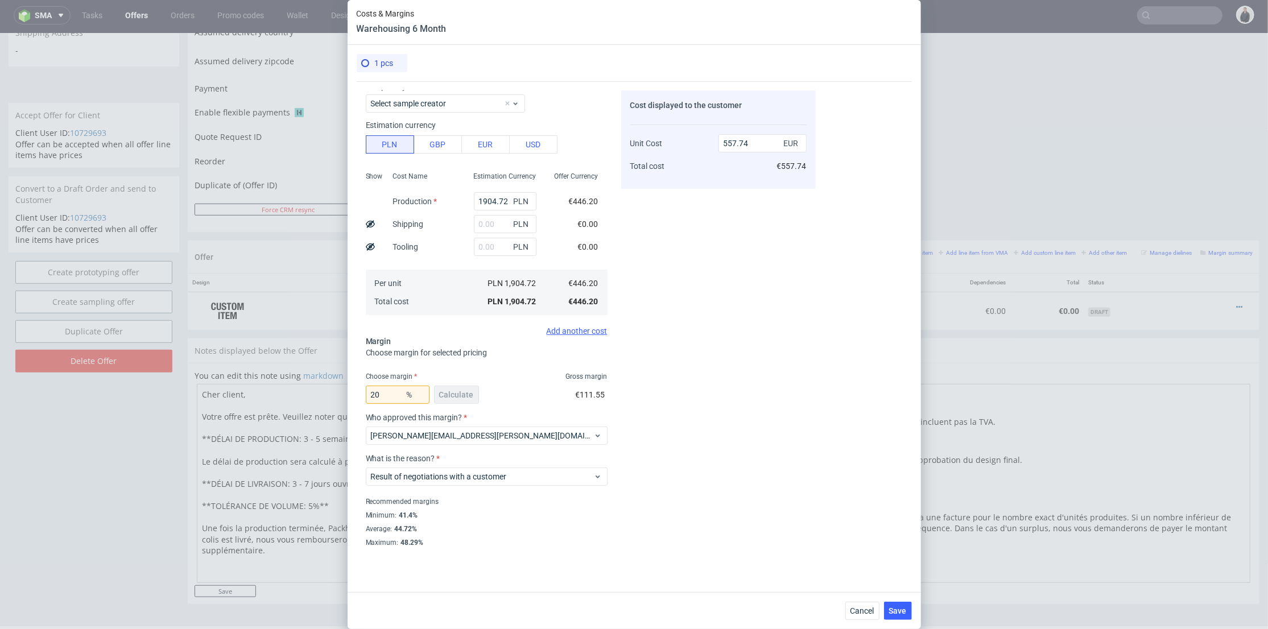
click at [695, 476] on div "Cost displayed to the customer Unit Cost Total cost 557.74 EUR €557.74" at bounding box center [718, 318] width 195 height 456
click at [899, 605] on button "Save" at bounding box center [898, 611] width 28 height 18
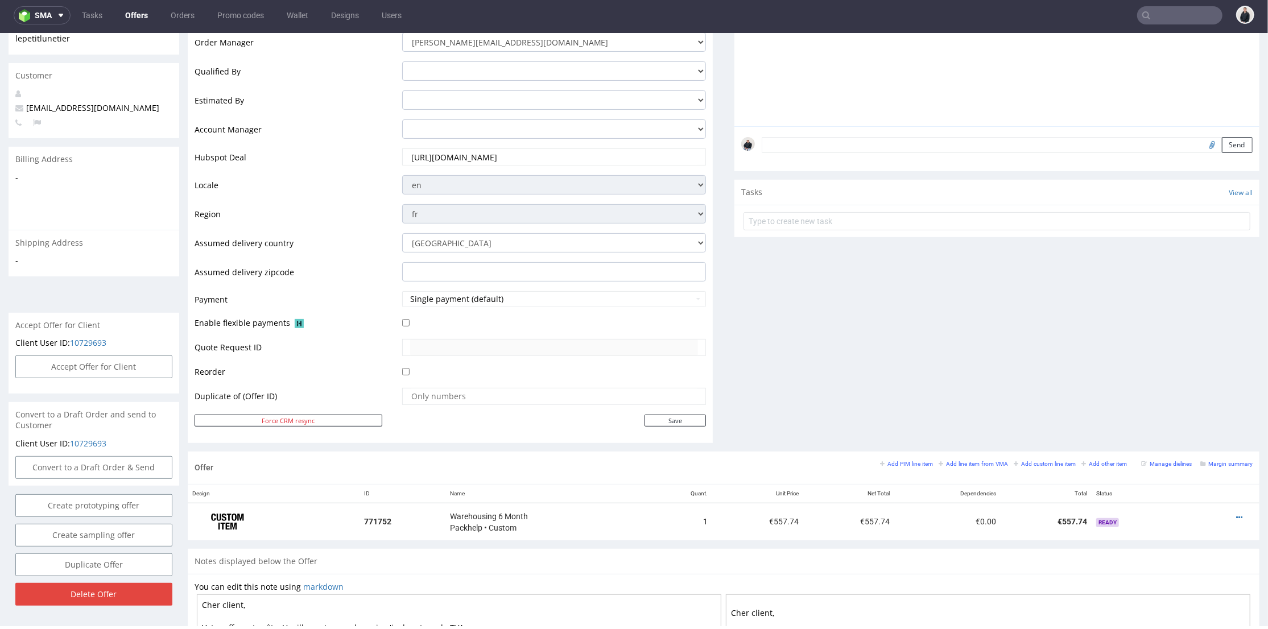
scroll to position [316, 0]
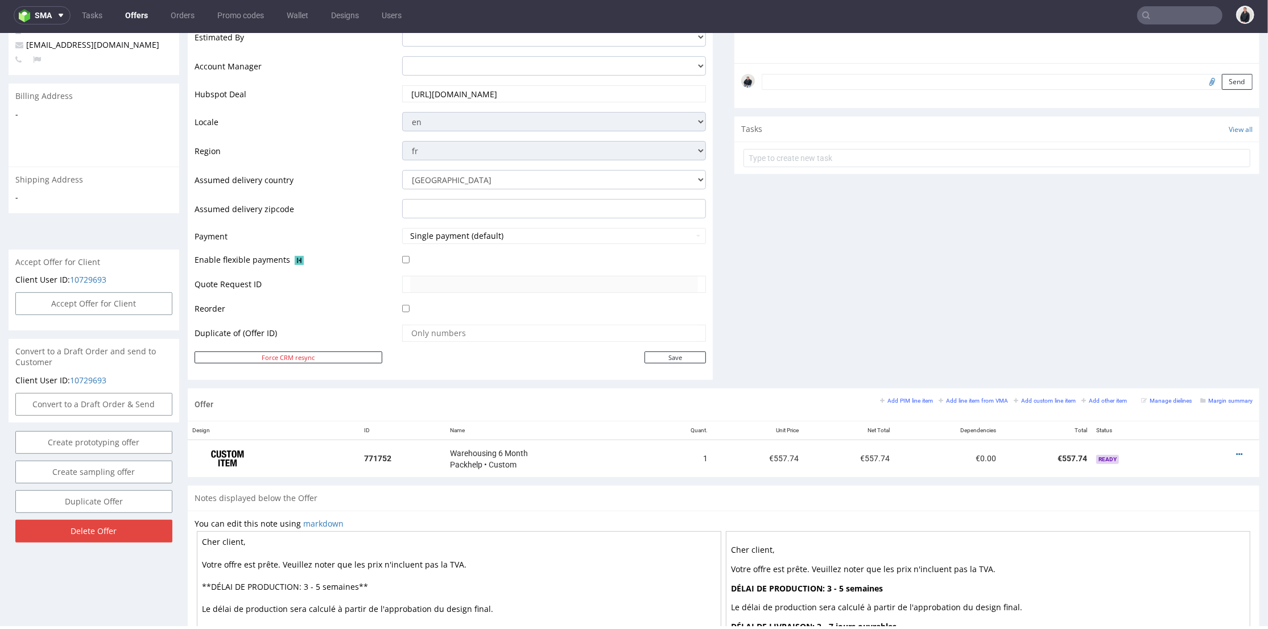
click at [917, 307] on div "Comments User (0) Automatic (0) Attachments (0) All (0) View all (0) Send Tasks…" at bounding box center [997, 104] width 525 height 567
click at [922, 327] on div "Comments User (0) Automatic (0) Attachments (0) All (0) View all (0) Send Tasks…" at bounding box center [997, 104] width 525 height 567
click at [919, 321] on div "Comments User (0) Automatic (0) Attachments (0) All (0) View all (0) Send Tasks…" at bounding box center [997, 104] width 525 height 567
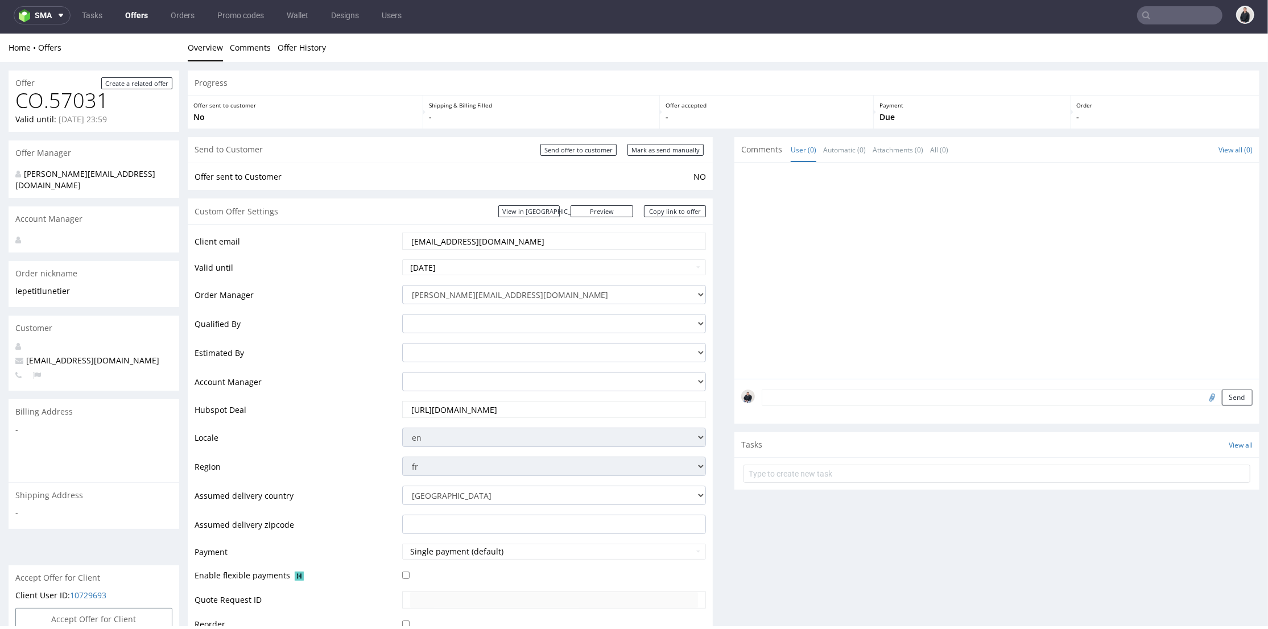
scroll to position [0, 0]
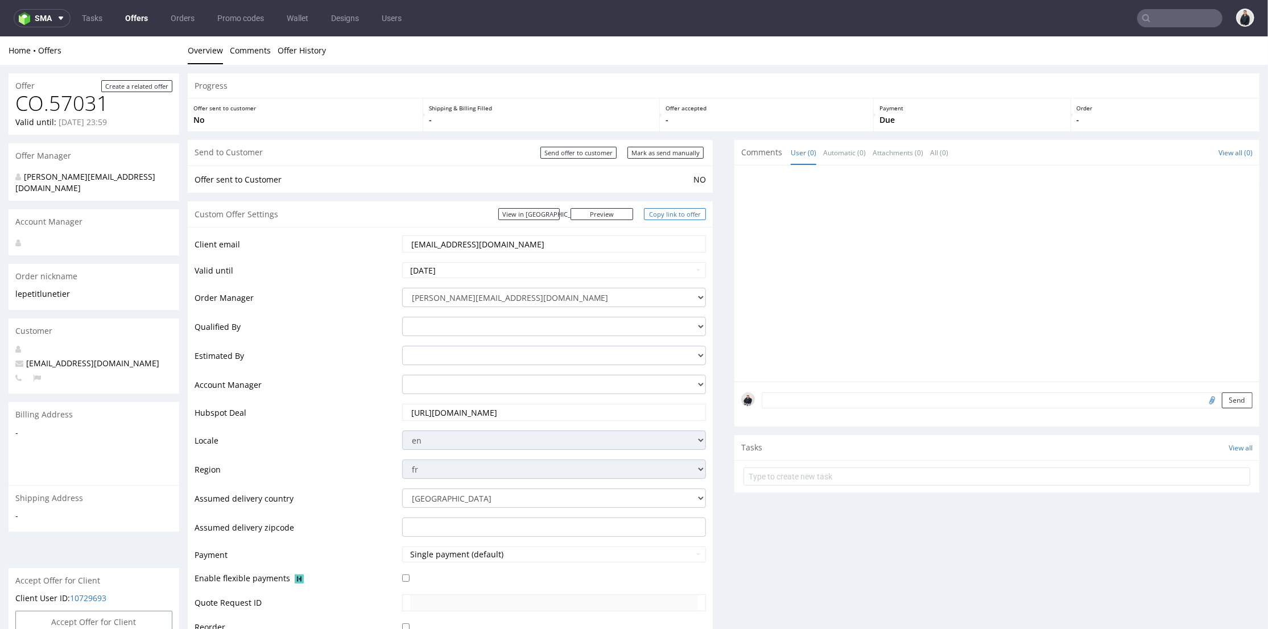
click at [659, 215] on link "Copy link to offer" at bounding box center [675, 214] width 63 height 12
click at [580, 150] on input "Send offer to customer" at bounding box center [579, 152] width 76 height 12
type input "In progress..."
